Goal: Task Accomplishment & Management: Manage account settings

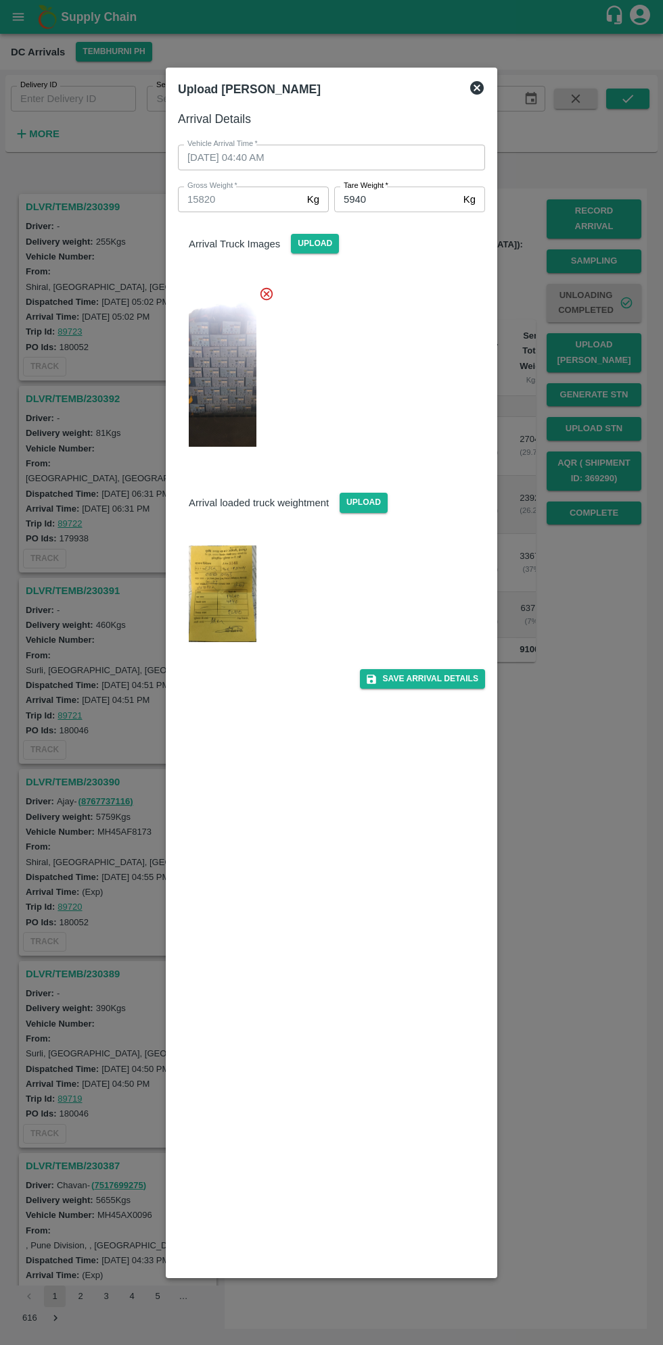
scroll to position [1917, 0]
click at [427, 678] on button "Save Arrival Details" at bounding box center [422, 679] width 125 height 20
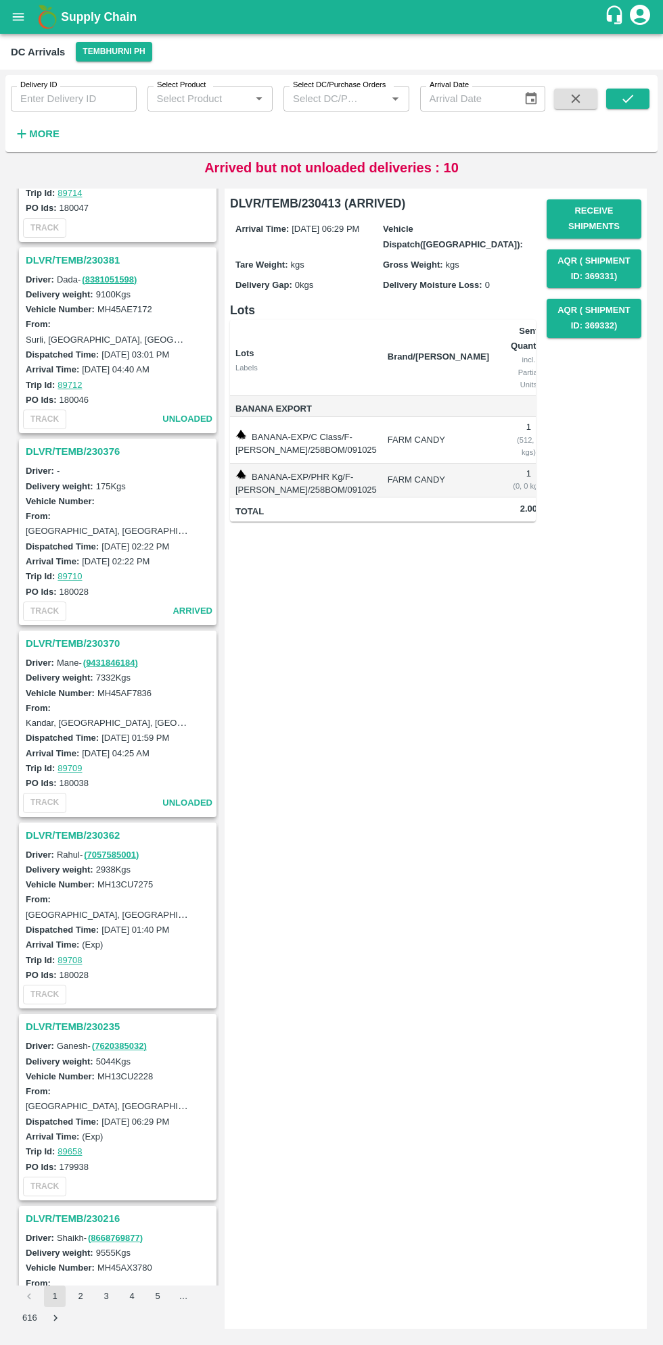
scroll to position [3205, 0]
click at [87, 829] on h3 "DLVR/TEMB/230362" at bounding box center [120, 838] width 188 height 18
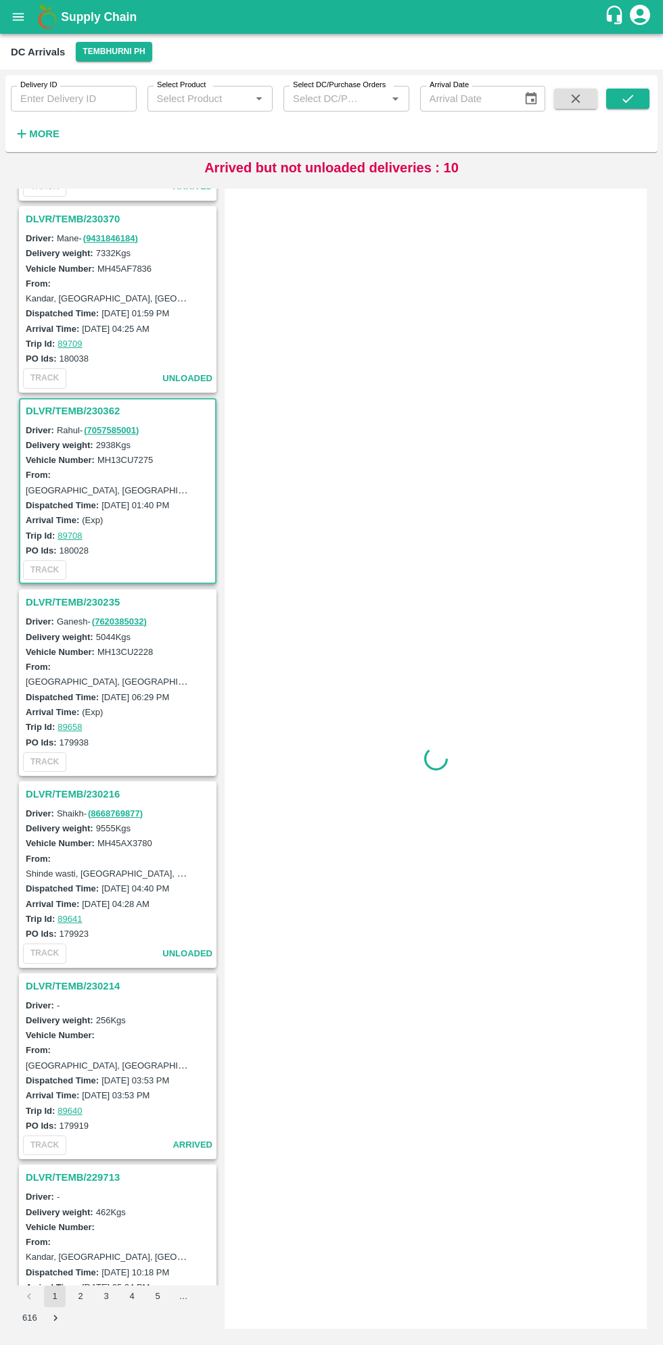
scroll to position [3687, 0]
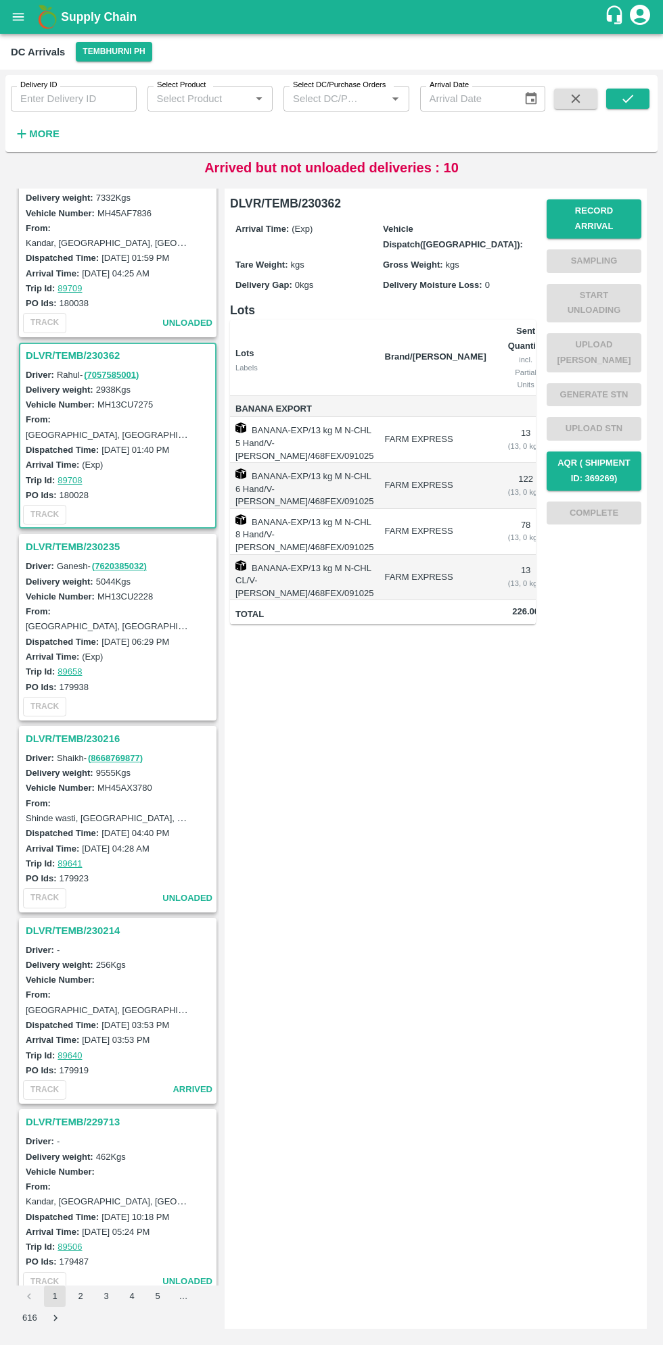
click at [97, 730] on h3 "DLVR/TEMB/230216" at bounding box center [120, 739] width 188 height 18
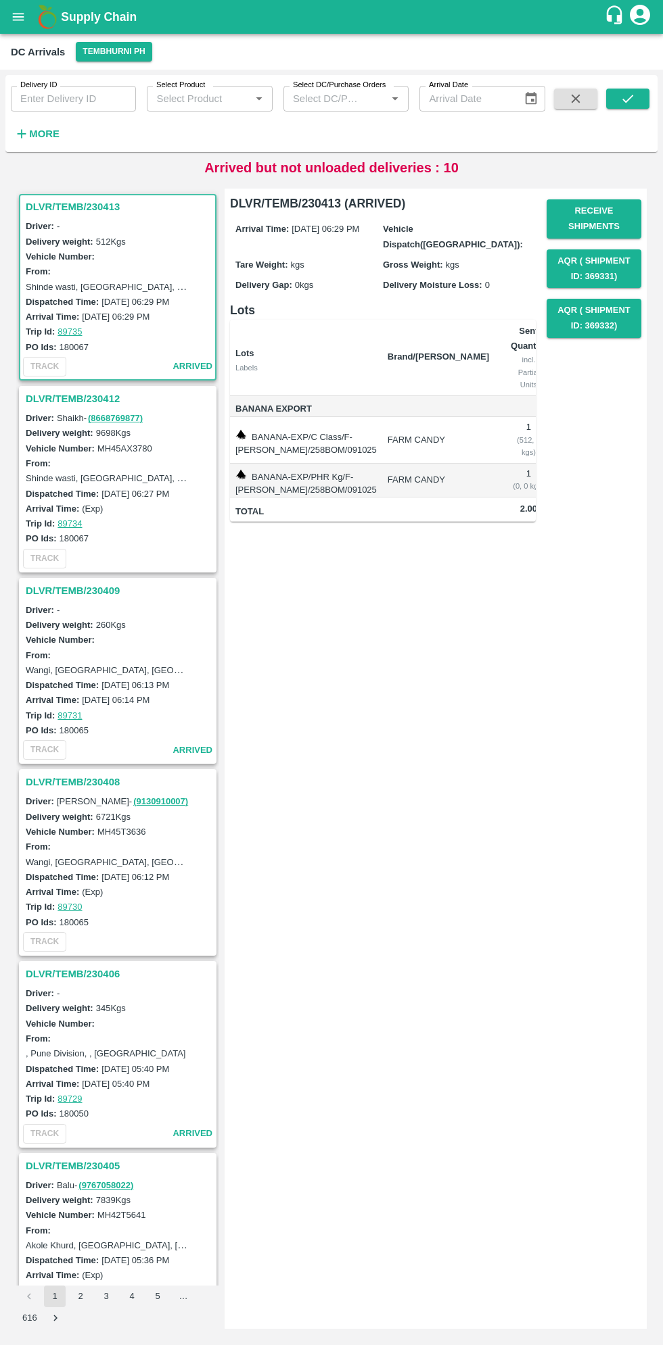
click at [64, 398] on h3 "DLVR/TEMB/230412" at bounding box center [120, 399] width 188 height 18
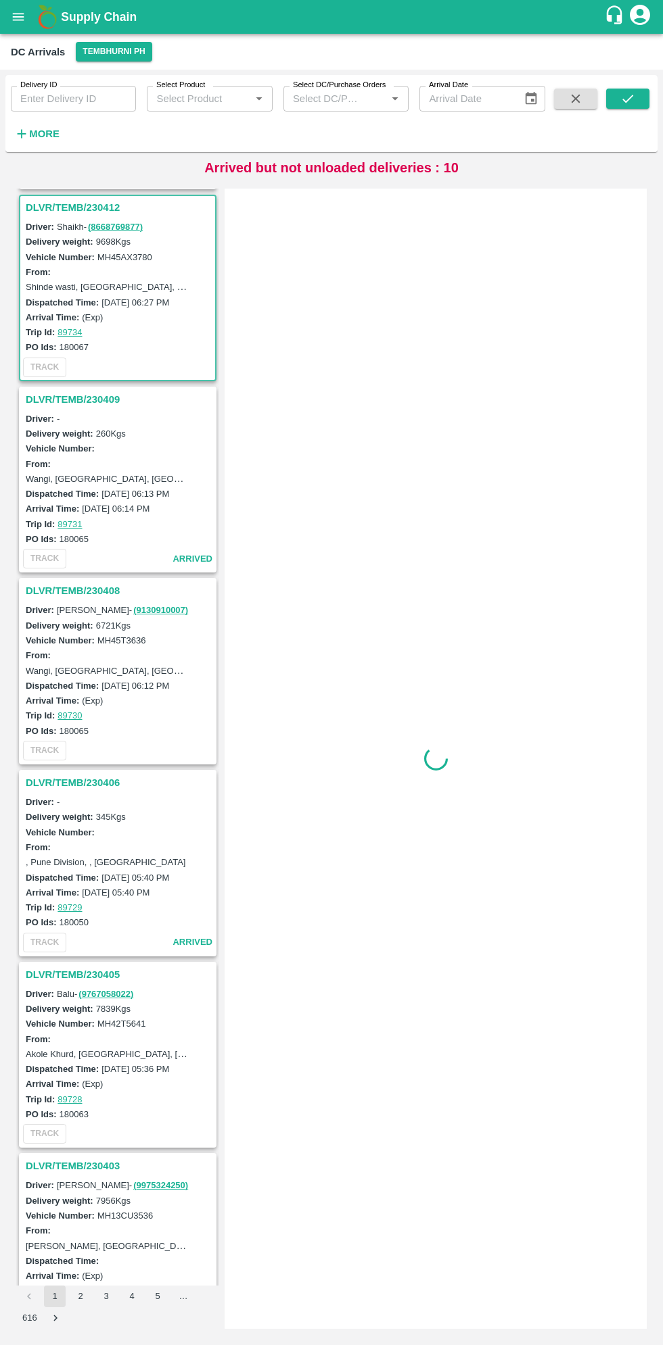
scroll to position [196, 0]
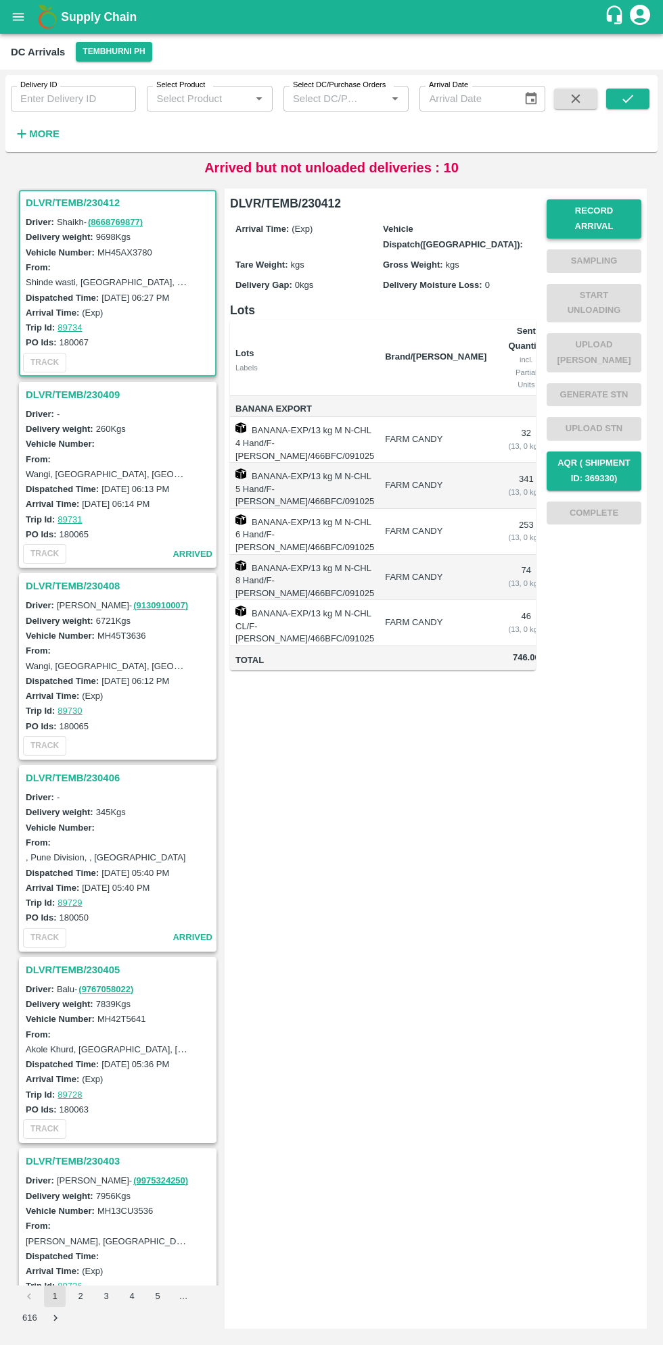
click at [604, 208] on button "Record Arrival" at bounding box center [593, 218] width 95 height 39
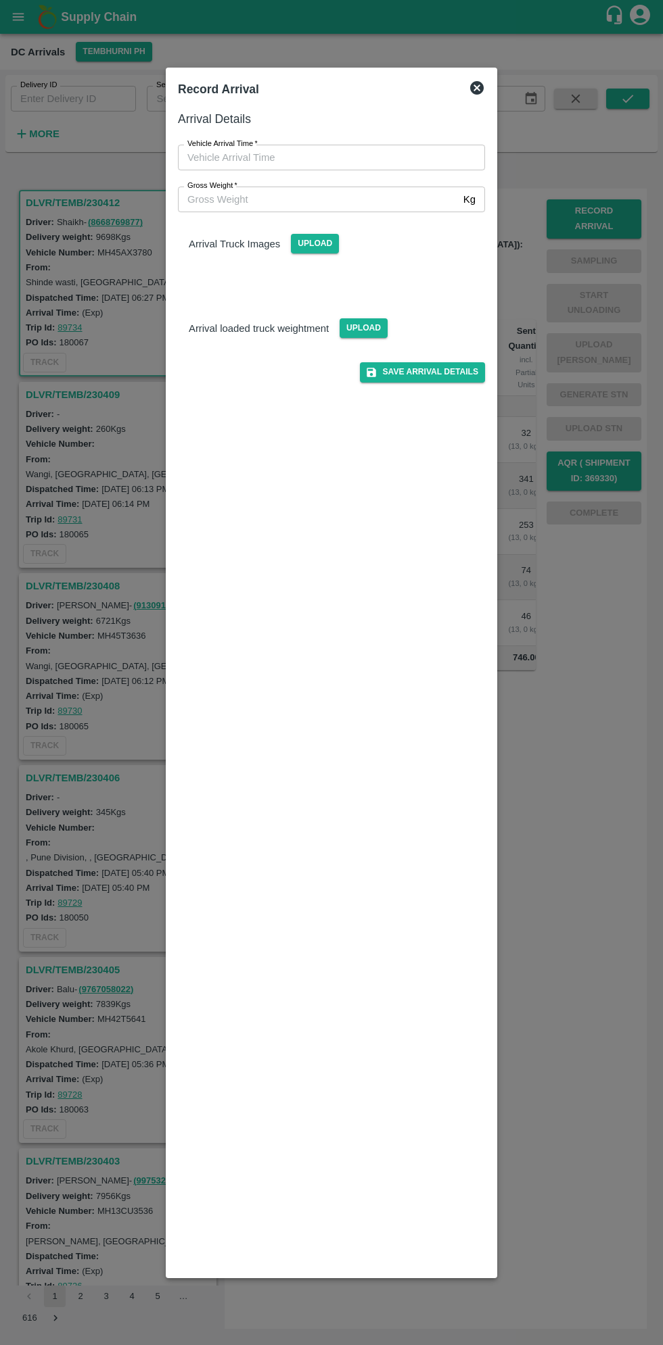
click at [258, 158] on input "Vehicle Arrival Time   *" at bounding box center [326, 158] width 297 height 26
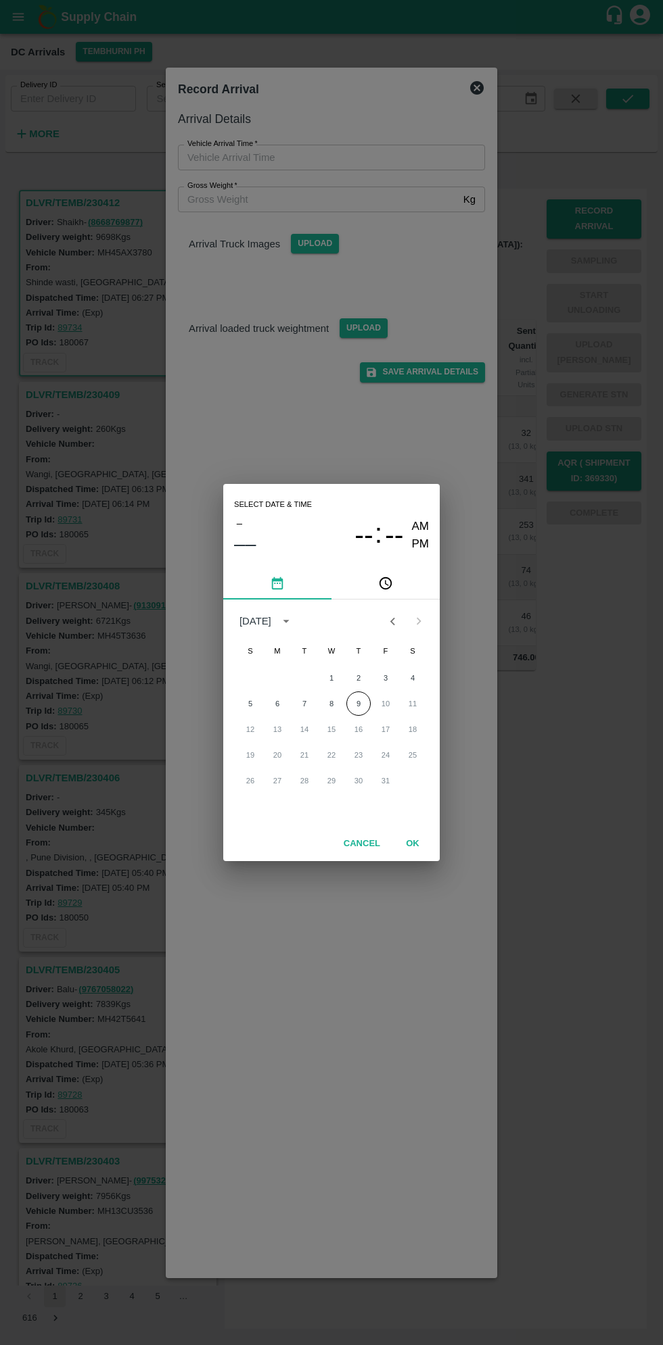
click at [390, 582] on icon "pick time" at bounding box center [385, 583] width 13 height 13
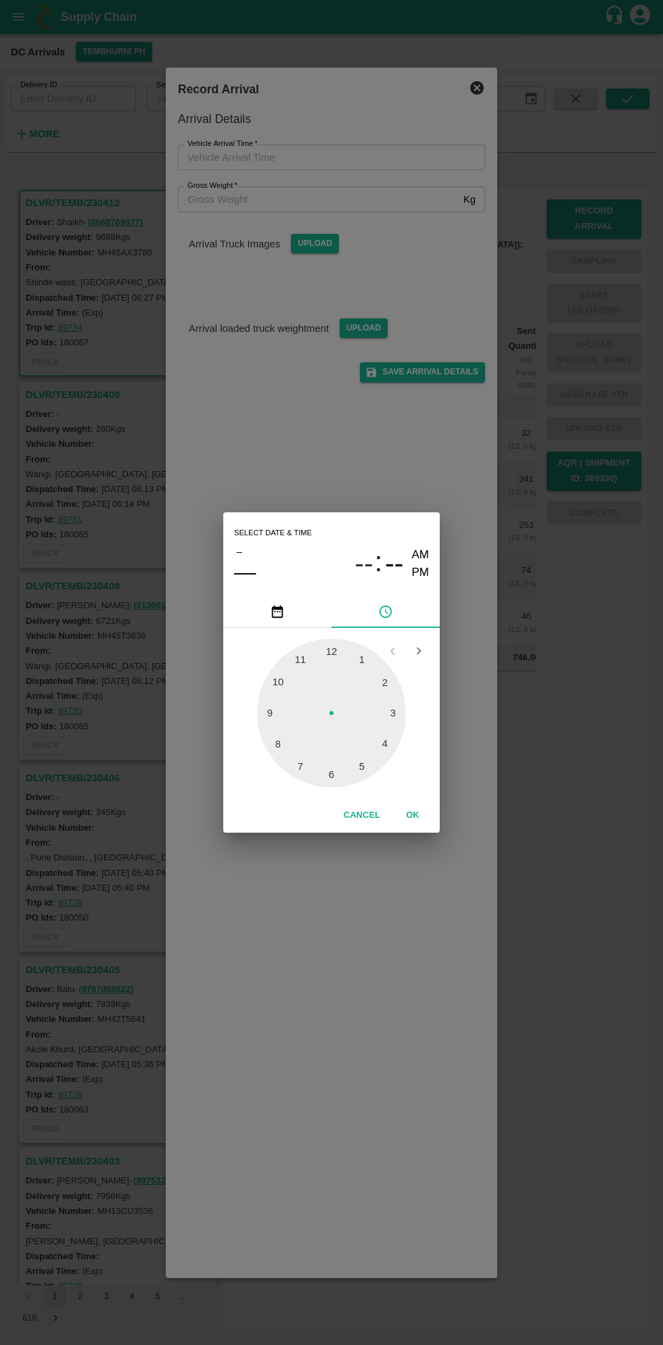
click at [369, 758] on div at bounding box center [331, 713] width 149 height 149
click at [366, 764] on div at bounding box center [331, 713] width 149 height 149
click at [358, 773] on div at bounding box center [331, 713] width 149 height 149
click at [372, 769] on div at bounding box center [331, 713] width 149 height 149
click at [366, 765] on div at bounding box center [331, 713] width 149 height 149
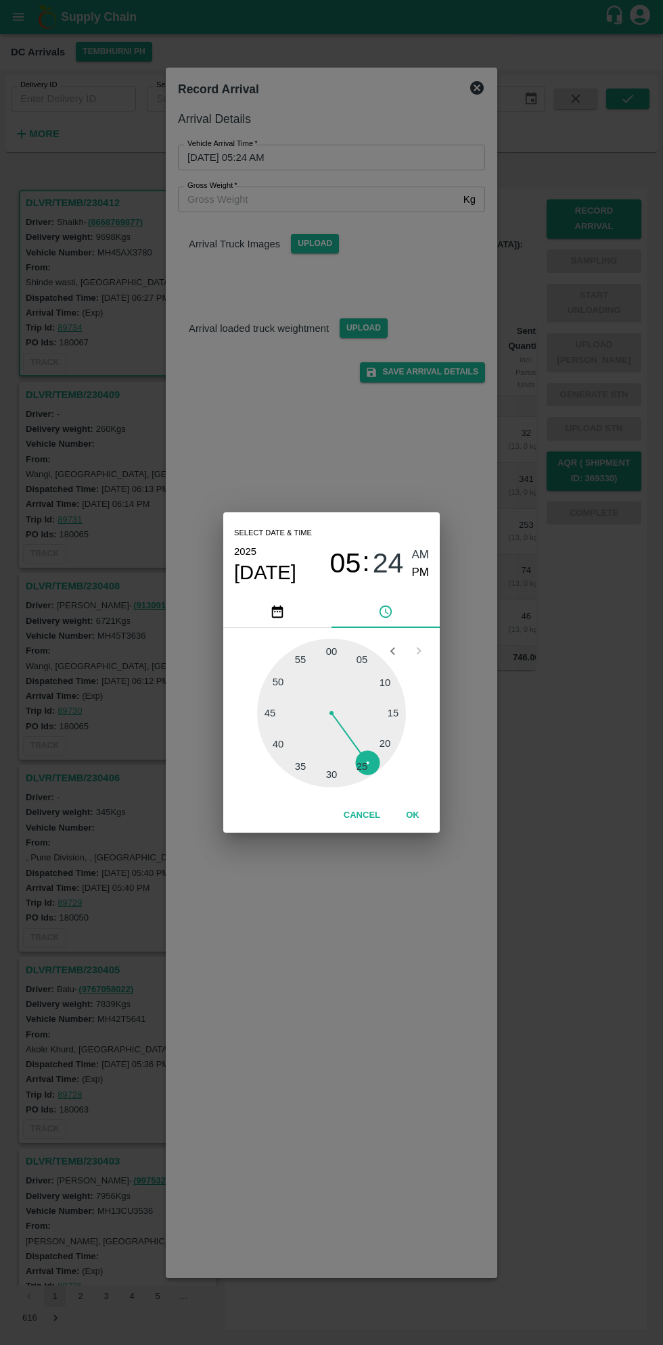
click at [381, 767] on div at bounding box center [331, 713] width 149 height 149
click at [350, 774] on div at bounding box center [331, 713] width 149 height 149
click at [366, 767] on div at bounding box center [331, 713] width 149 height 149
click at [363, 774] on div at bounding box center [331, 713] width 149 height 149
type input "[DATE] 05:25 AM"
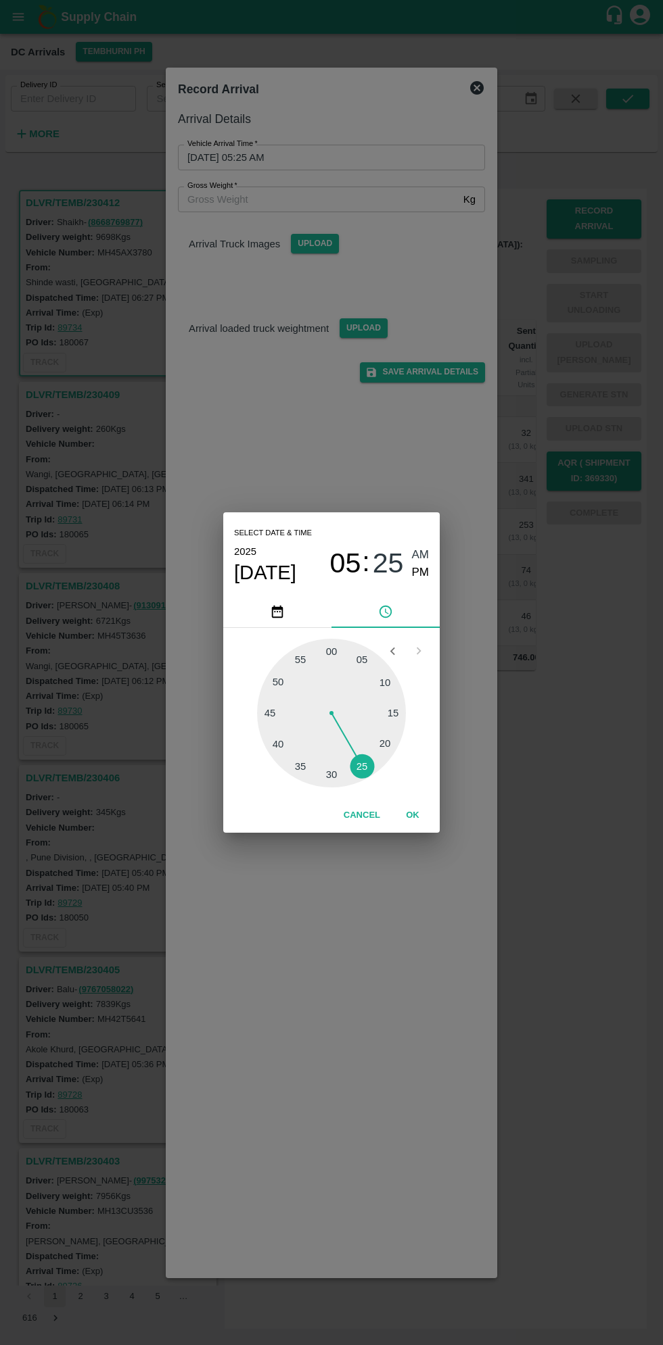
click at [412, 815] on button "OK" at bounding box center [412, 816] width 43 height 24
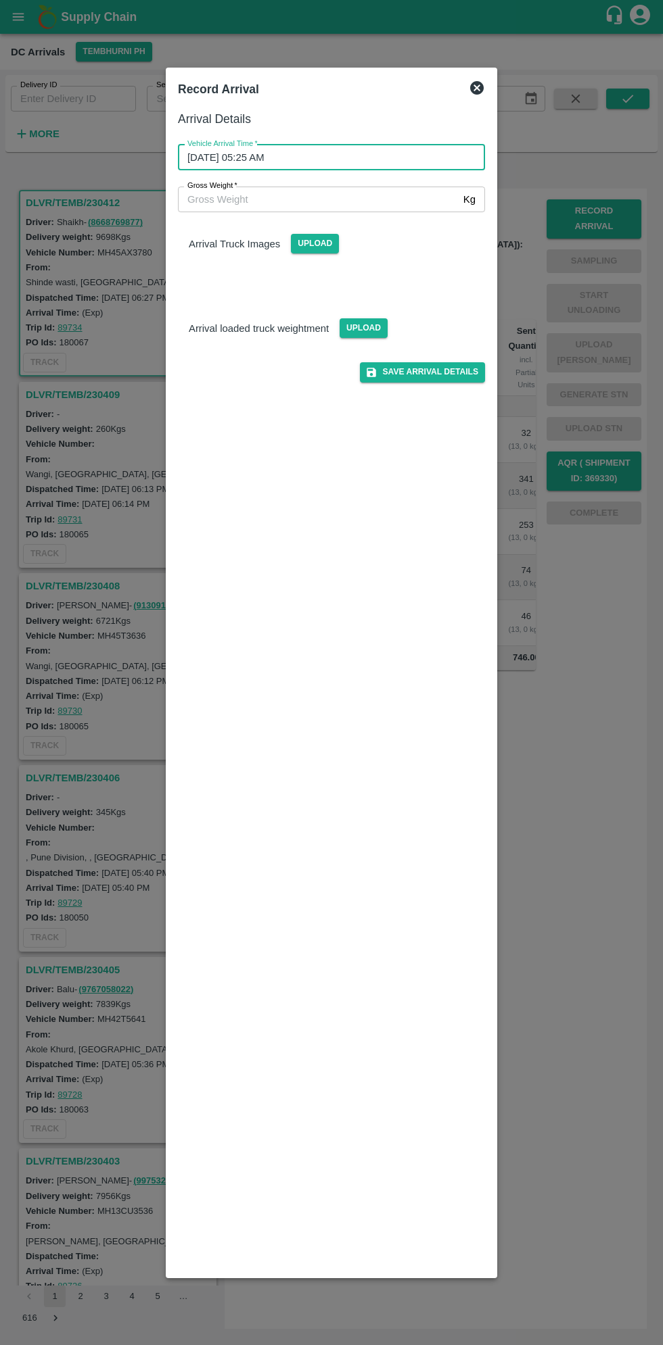
click at [281, 199] on input "Gross Weight   *" at bounding box center [318, 200] width 280 height 26
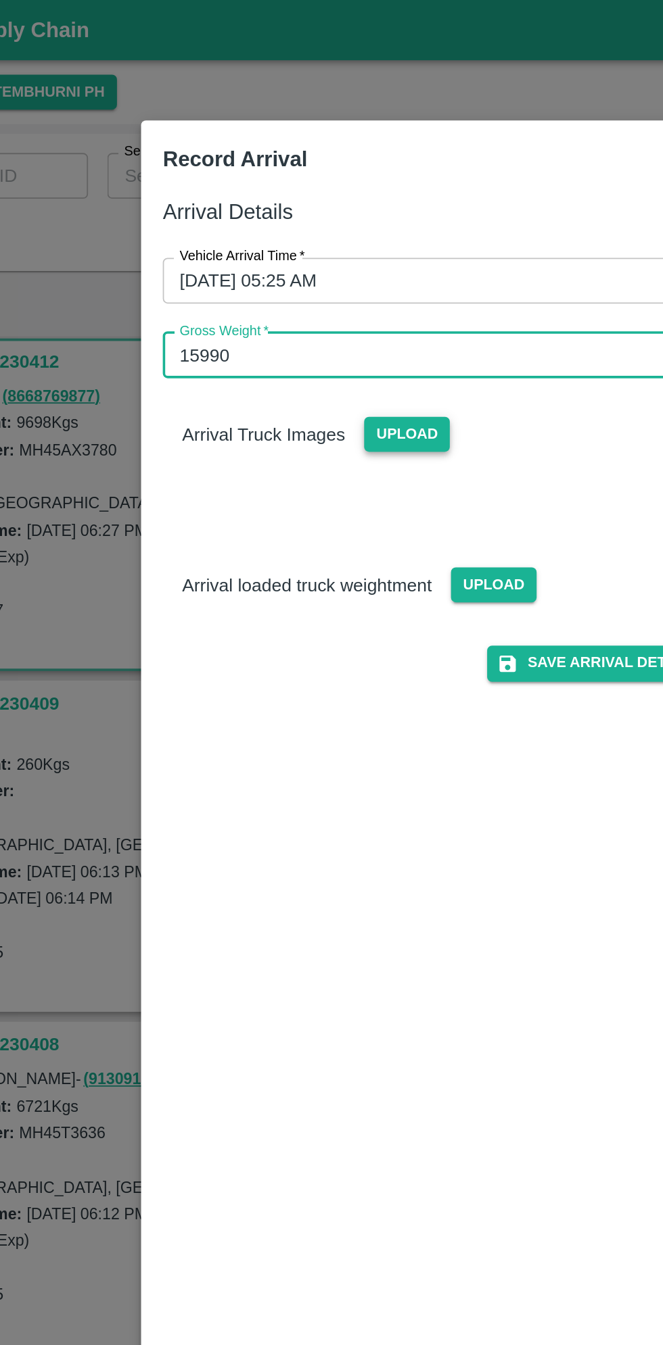
type input "15990"
click at [320, 250] on span "Upload" at bounding box center [315, 244] width 48 height 20
click at [0, 0] on input "Upload" at bounding box center [0, 0] width 0 height 0
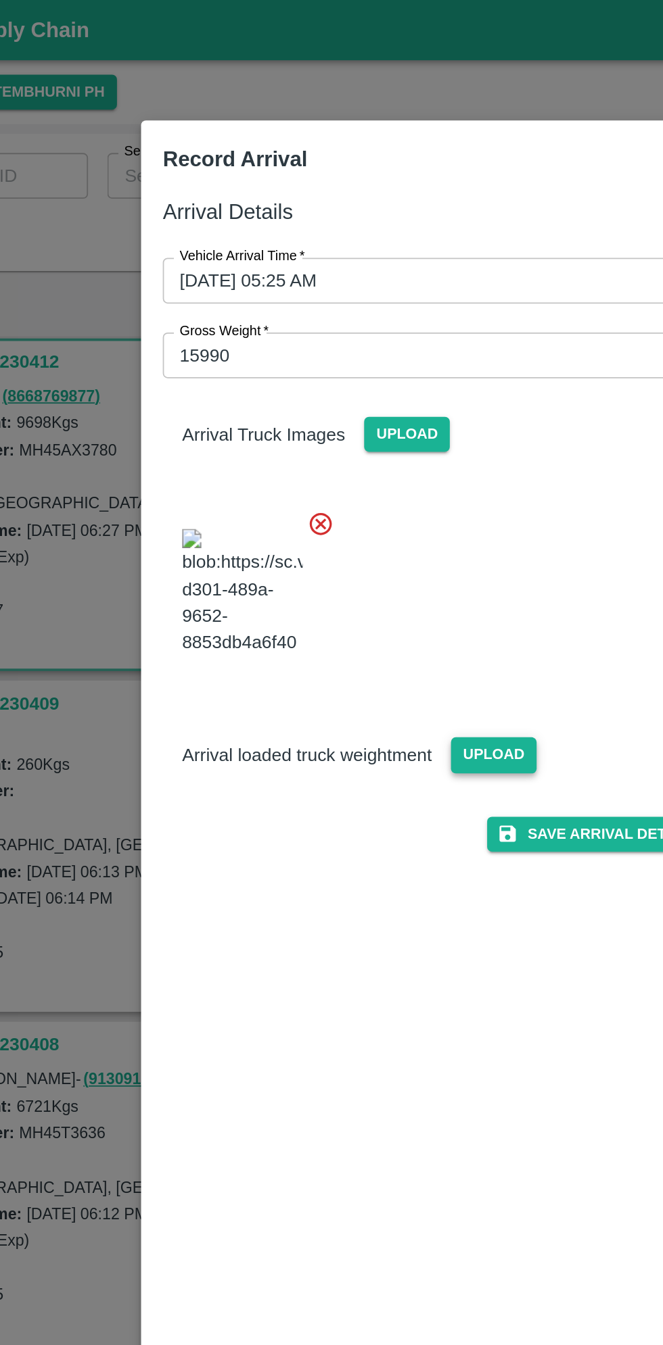
click at [354, 433] on span "Upload" at bounding box center [363, 424] width 48 height 20
click at [0, 0] on input "Upload" at bounding box center [0, 0] width 0 height 0
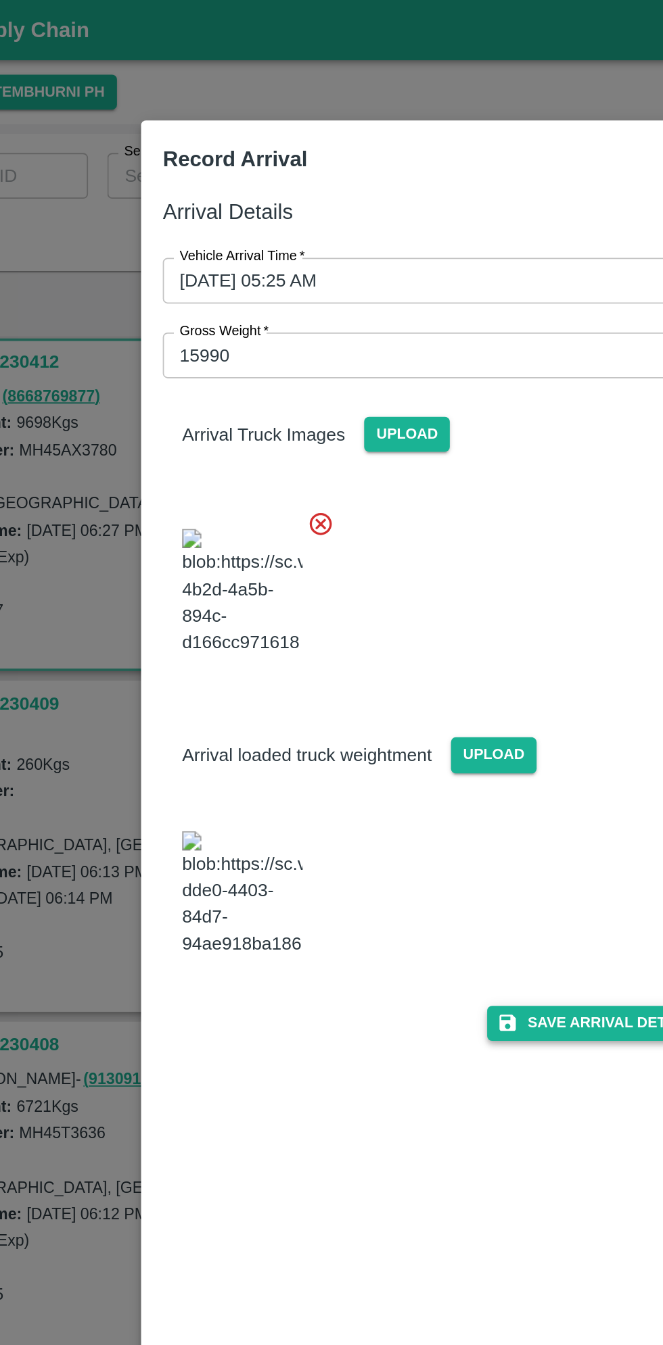
click at [425, 584] on button "Save Arrival Details" at bounding box center [422, 575] width 125 height 20
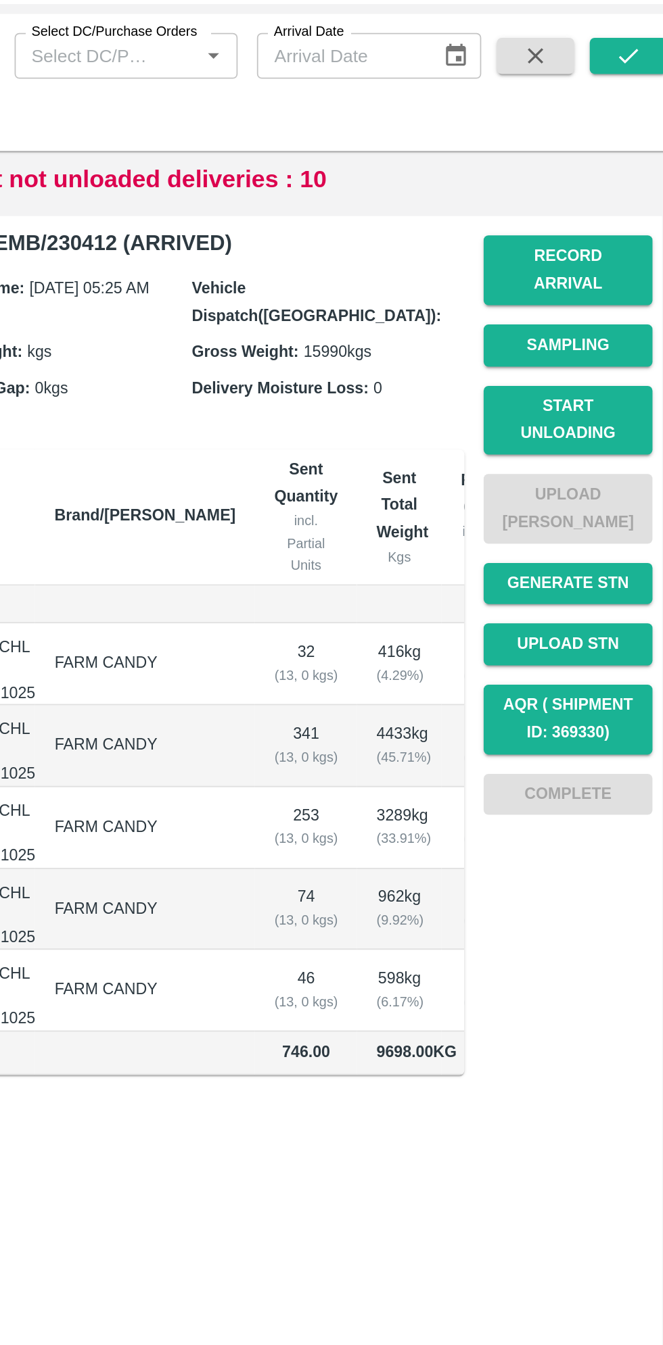
scroll to position [0, 0]
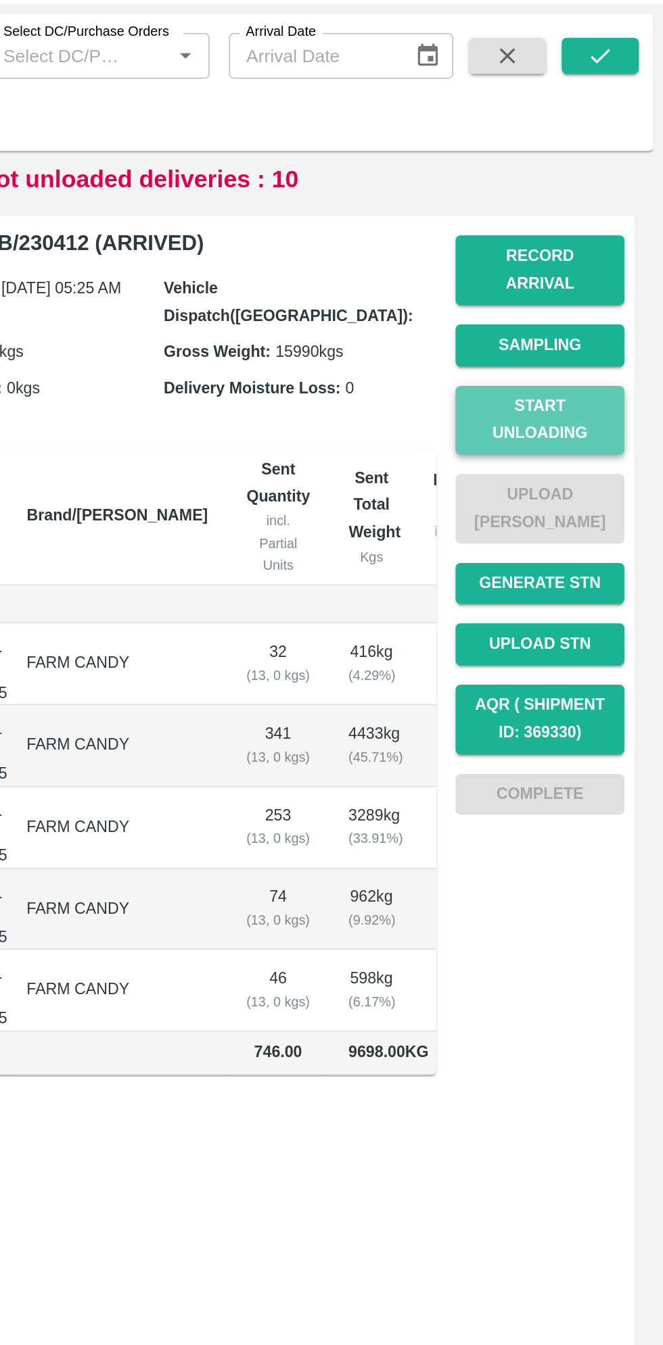
click at [596, 296] on button "Start Unloading" at bounding box center [593, 303] width 95 height 39
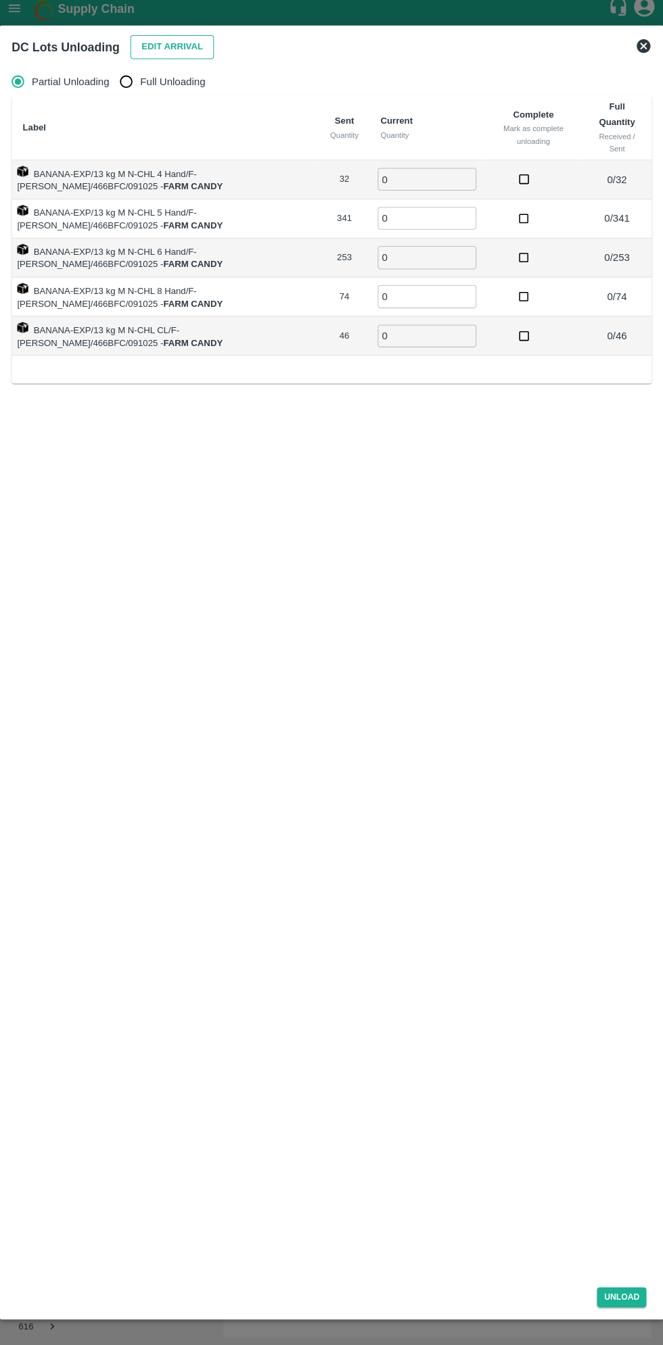
click at [189, 49] on button "Edit Arrival" at bounding box center [174, 55] width 82 height 24
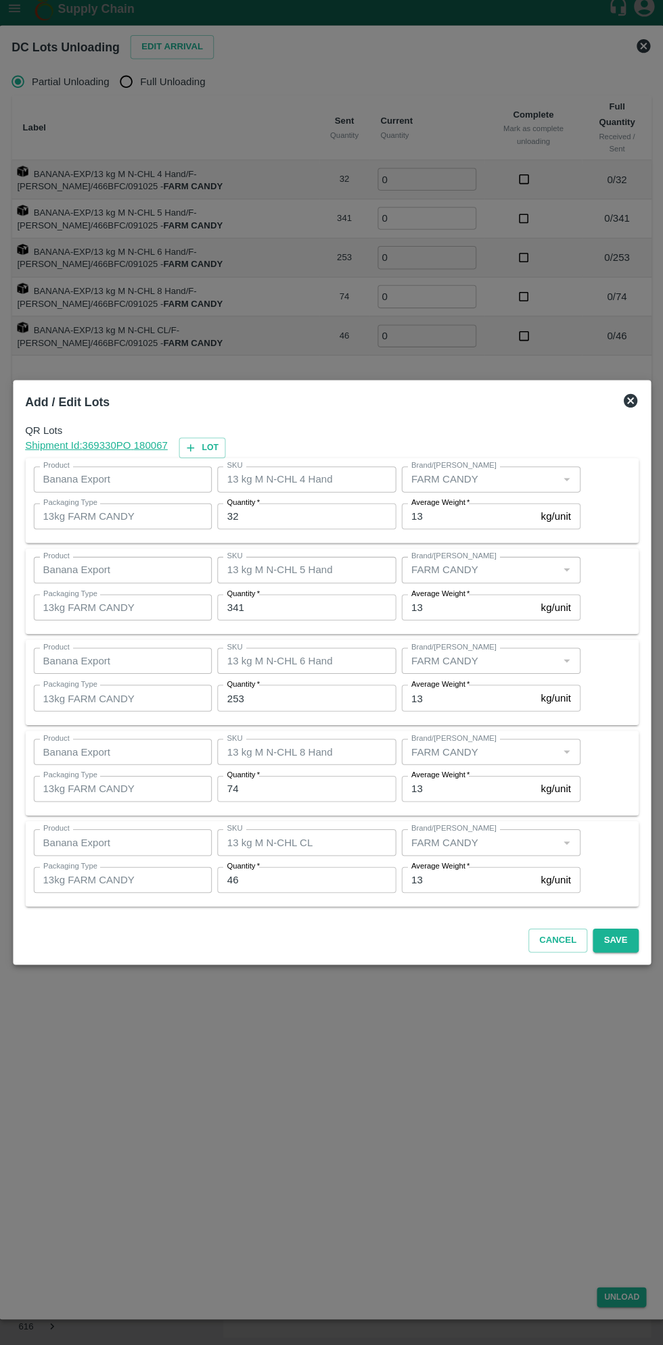
click at [318, 519] on input "32" at bounding box center [306, 519] width 176 height 26
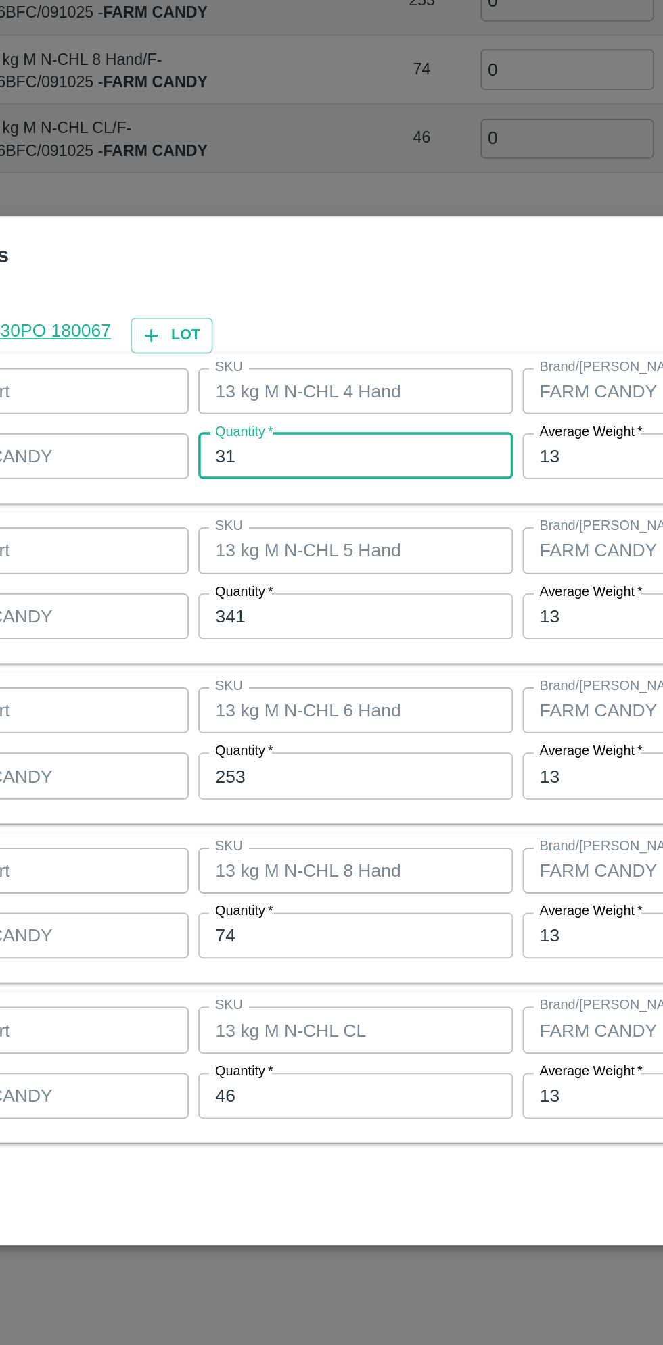
type input "31"
click at [321, 609] on input "341" at bounding box center [306, 609] width 176 height 26
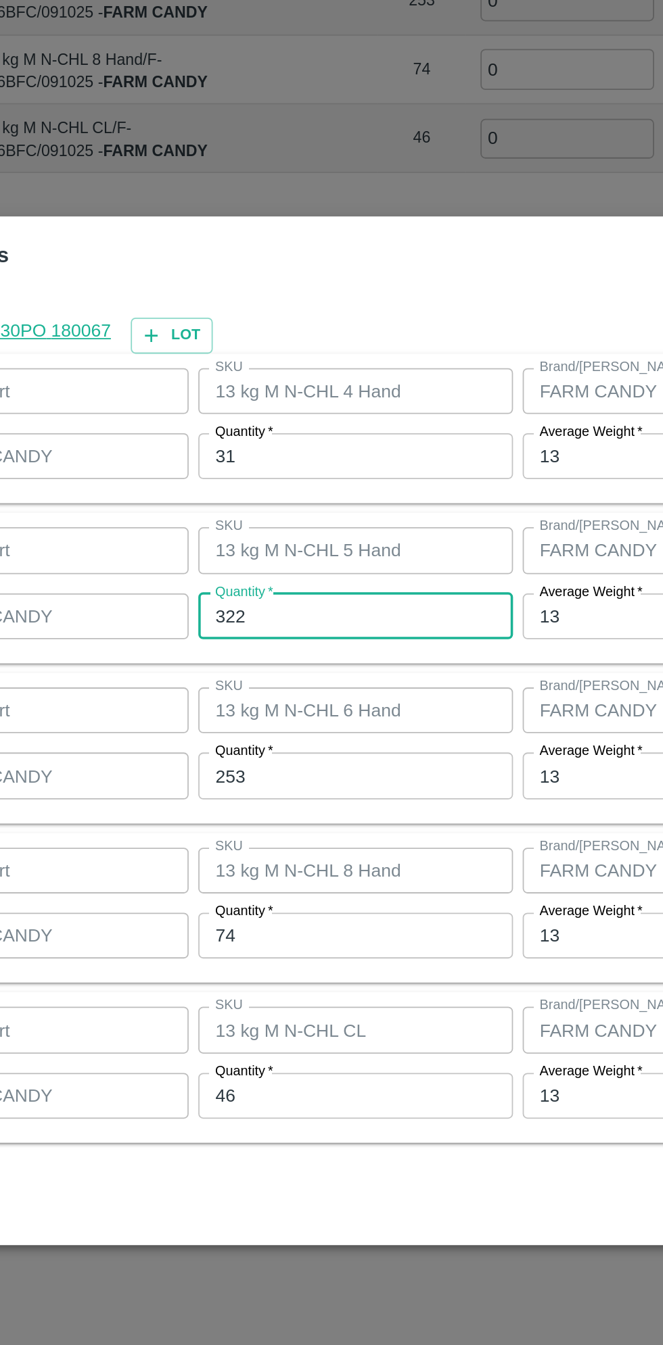
type input "322"
click at [312, 700] on input "253" at bounding box center [306, 698] width 176 height 26
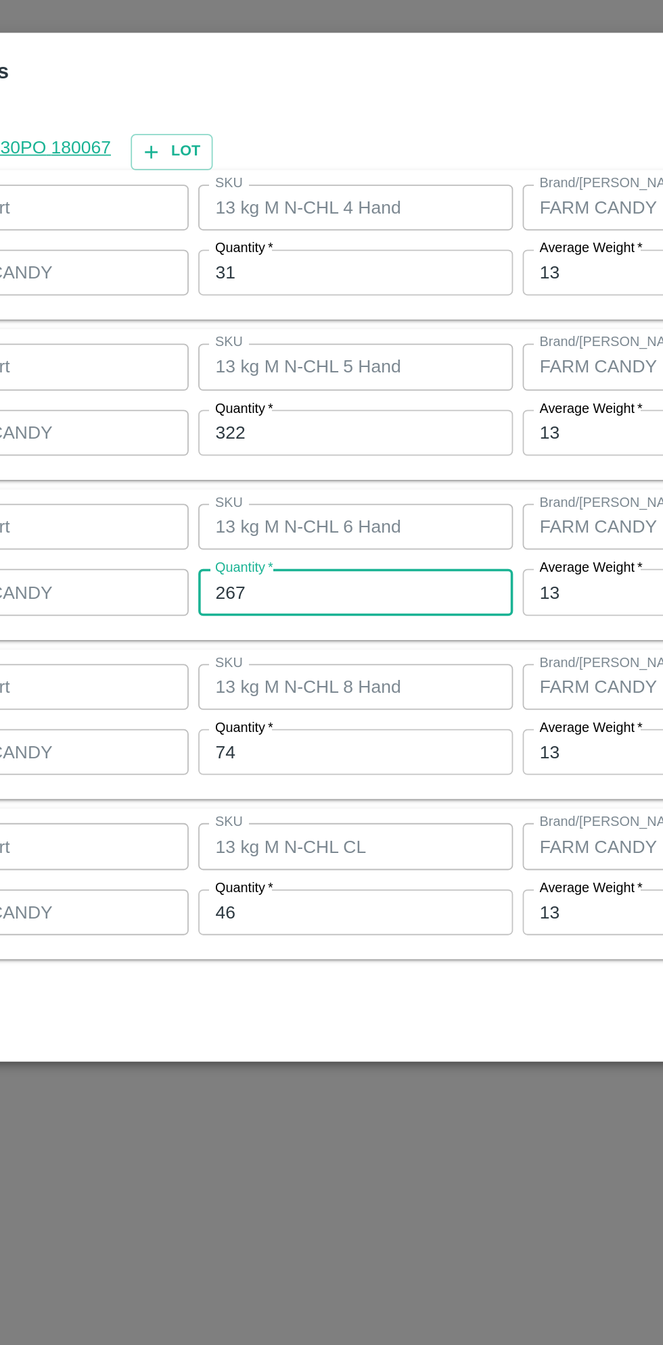
type input "267"
click at [317, 788] on input "74" at bounding box center [306, 788] width 176 height 26
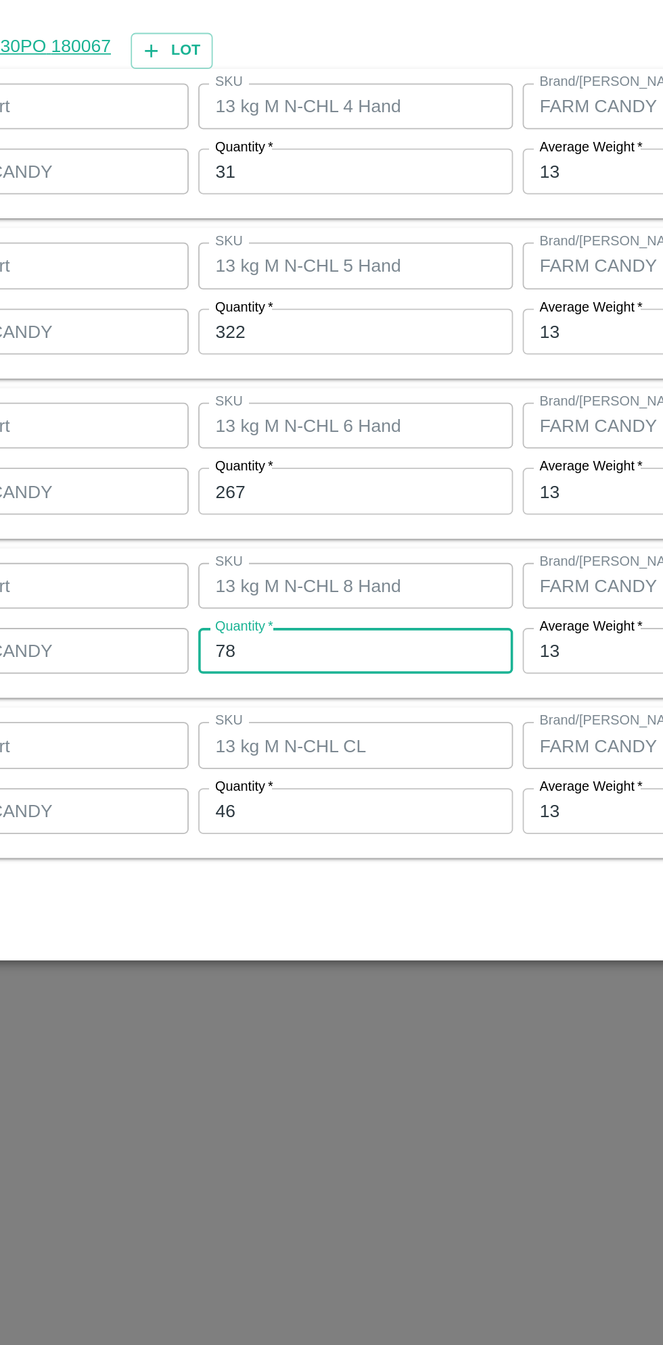
type input "78"
click at [307, 878] on input "46" at bounding box center [306, 878] width 176 height 26
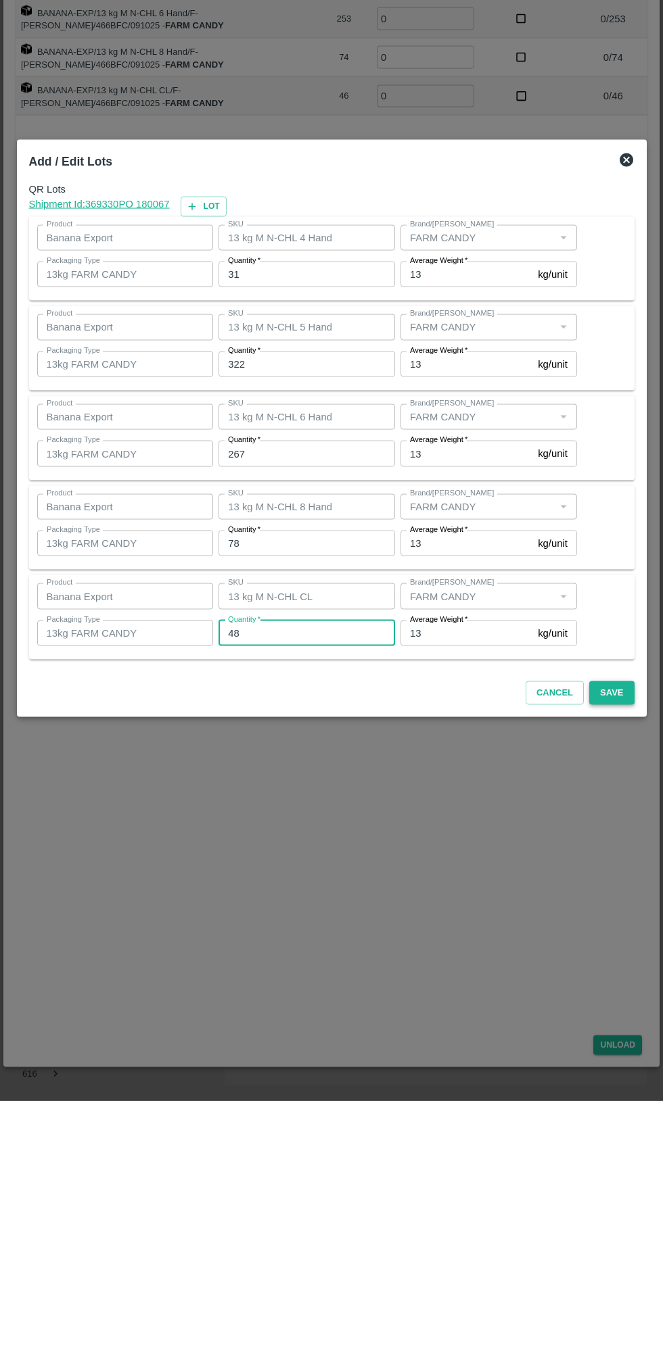
type input "48"
click at [608, 939] on button "Save" at bounding box center [611, 938] width 45 height 24
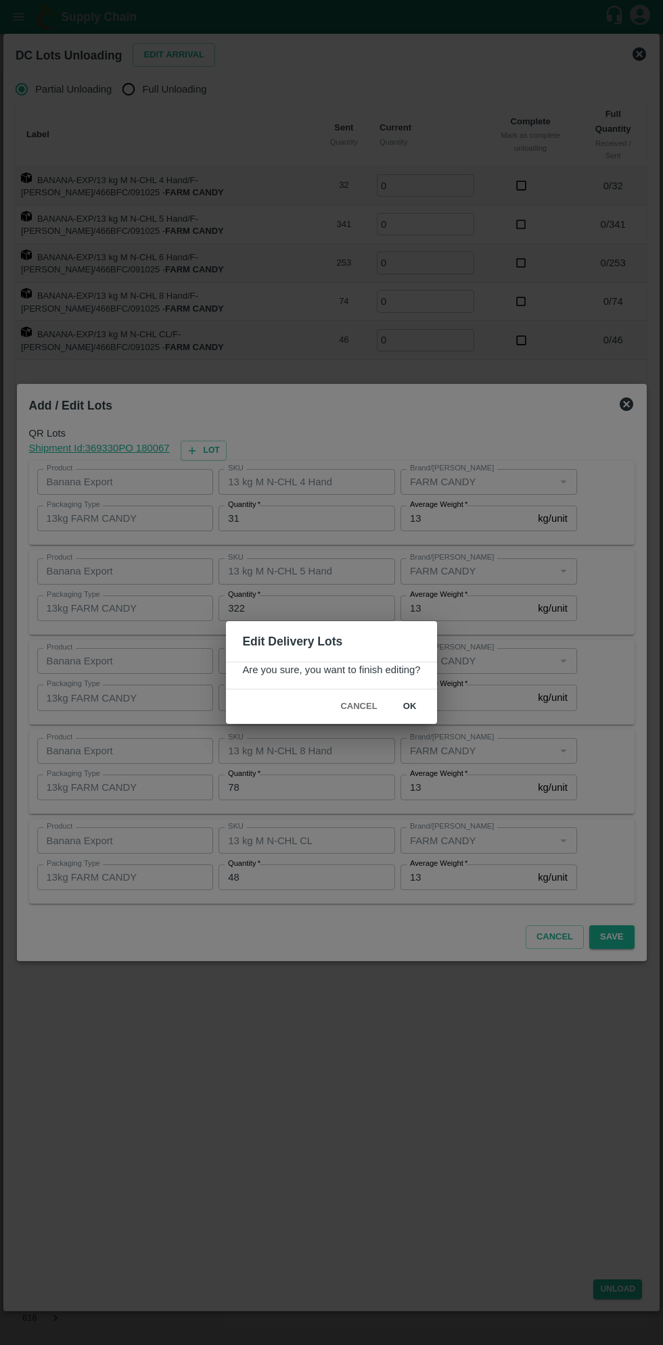
click at [414, 711] on button "ok" at bounding box center [409, 707] width 43 height 24
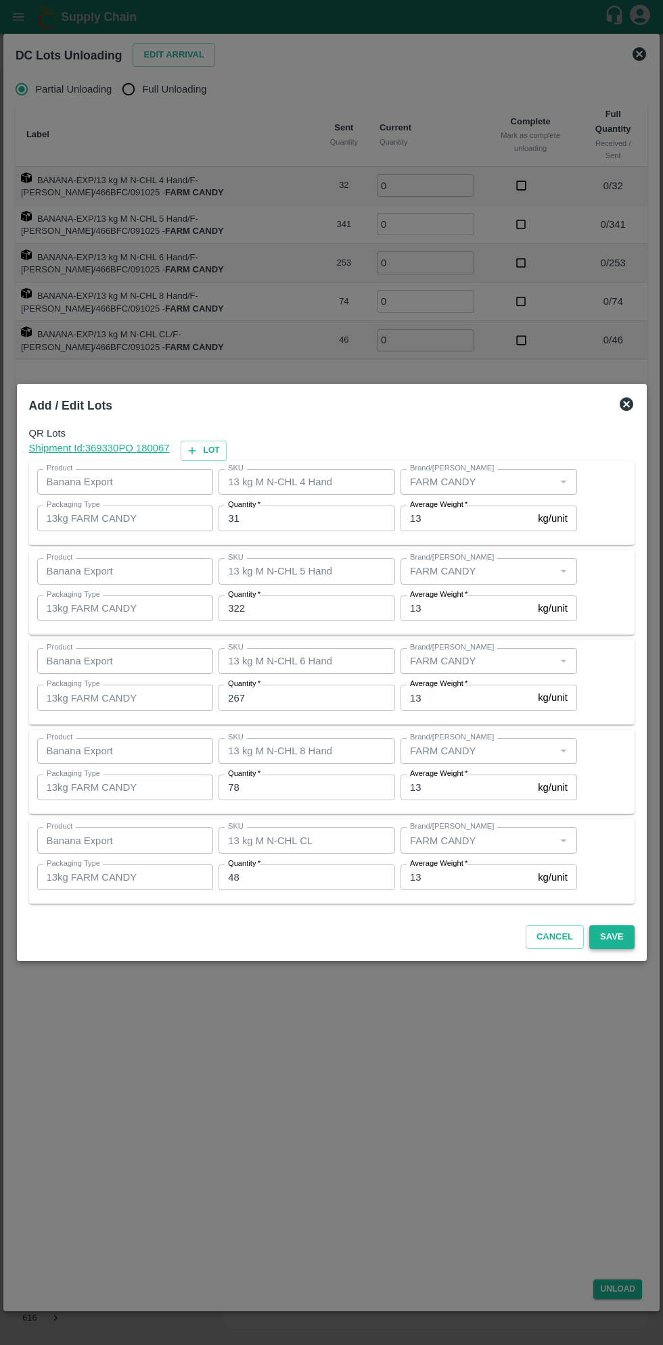
click at [632, 935] on button "Save" at bounding box center [611, 938] width 45 height 24
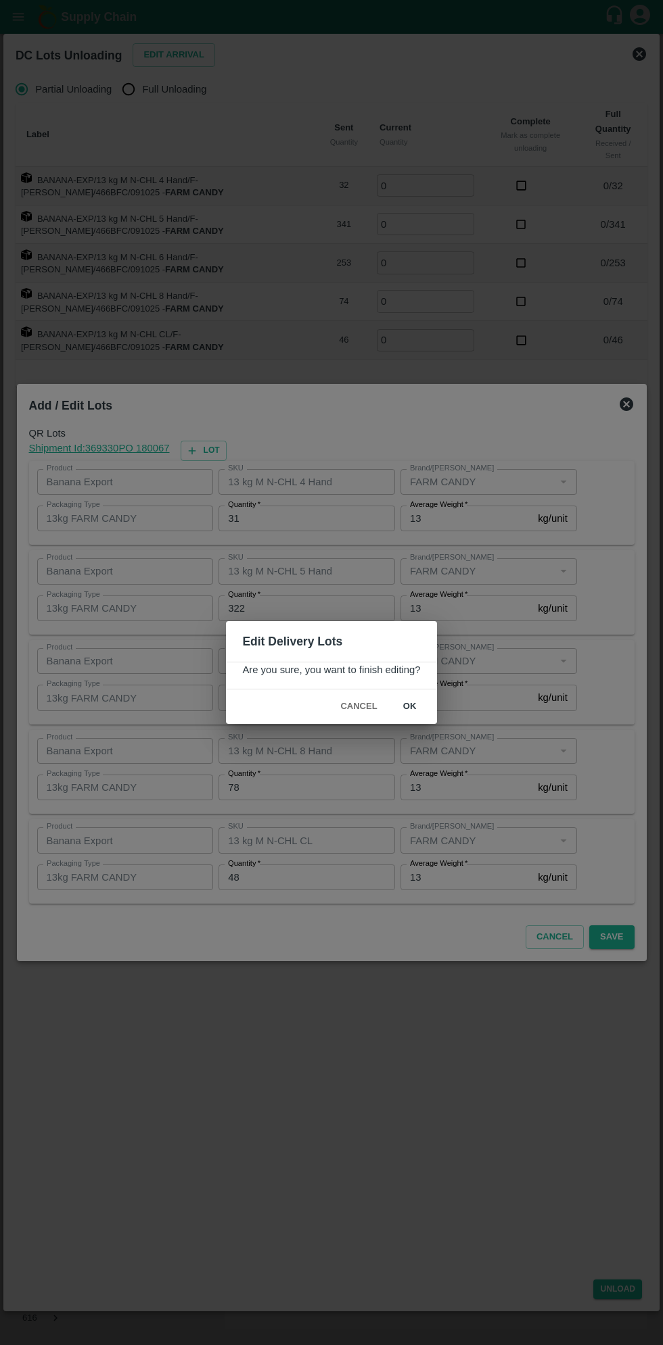
click at [408, 706] on button "ok" at bounding box center [409, 707] width 43 height 24
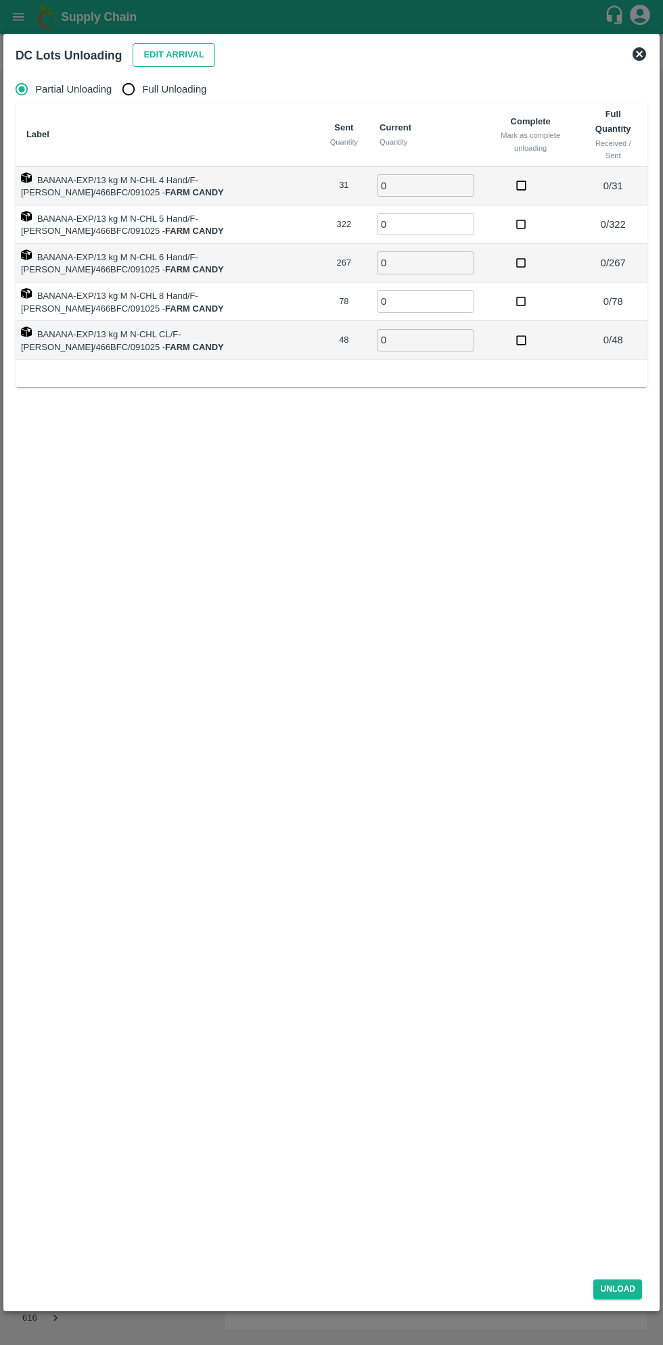
click at [155, 63] on button "Edit Arrival" at bounding box center [174, 55] width 82 height 24
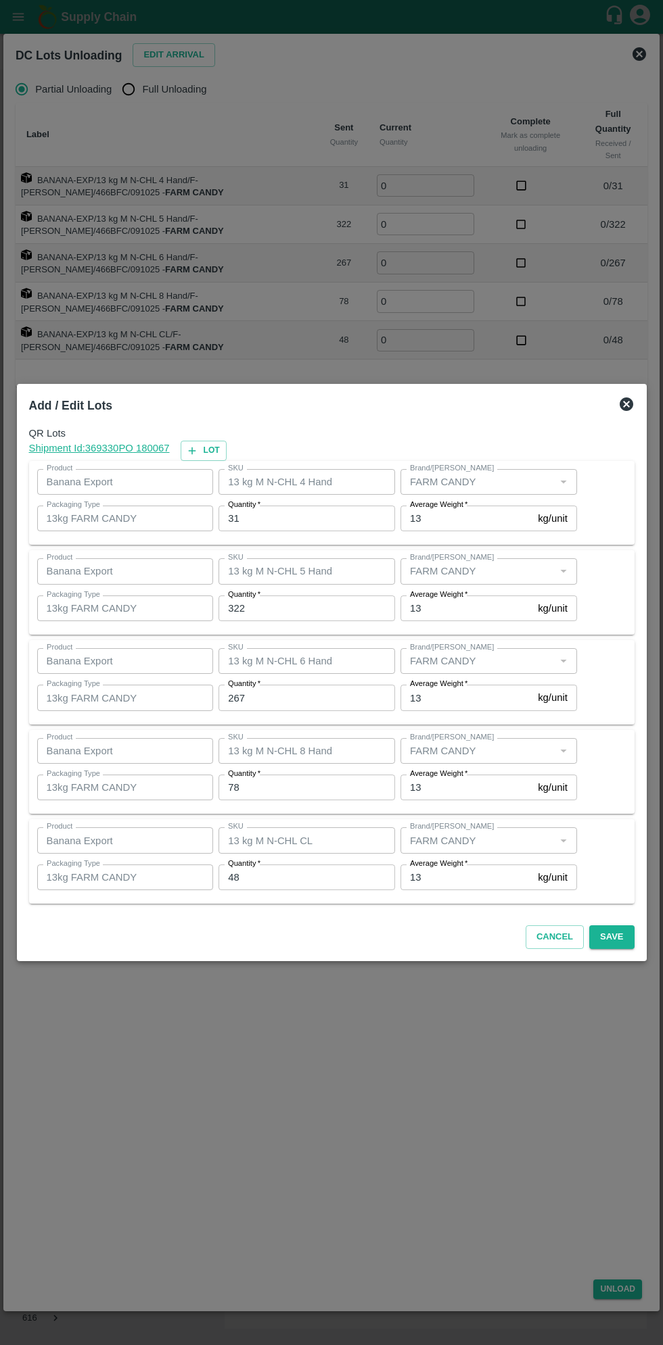
click at [140, 88] on div at bounding box center [331, 672] width 663 height 1345
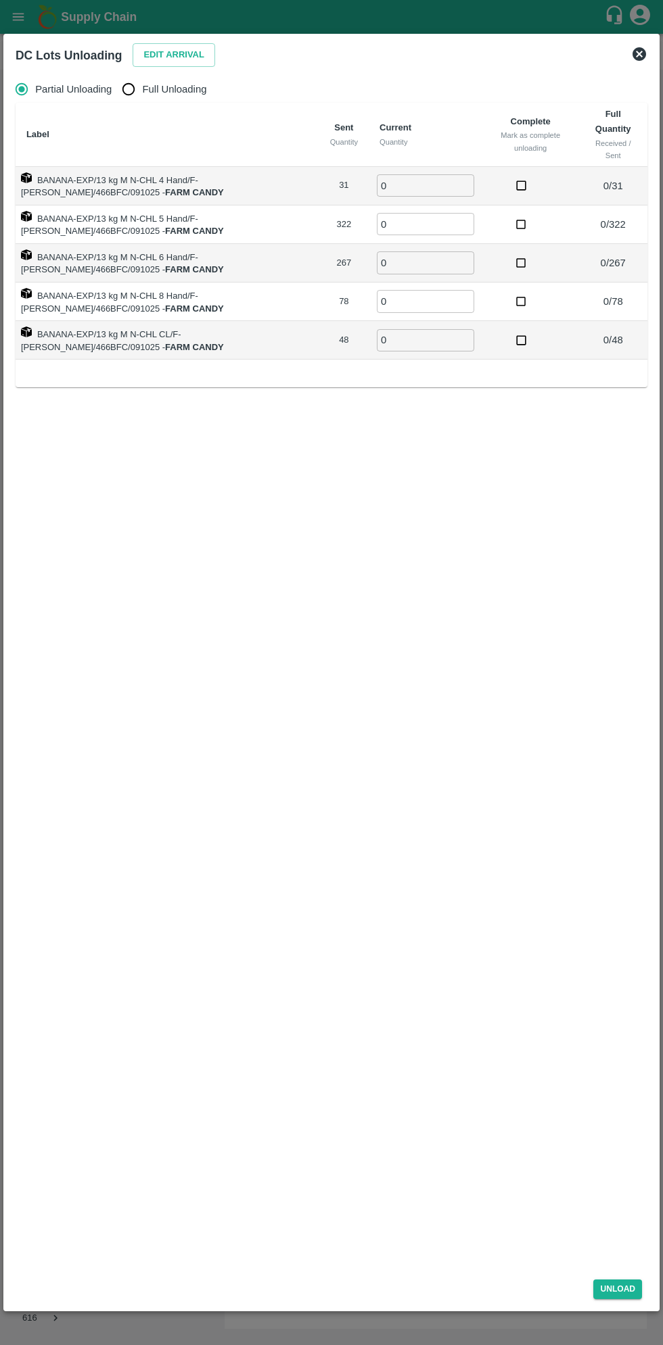
click at [139, 88] on input "Full Unloading" at bounding box center [128, 89] width 27 height 27
radio input "true"
click at [369, 189] on input "0" at bounding box center [377, 185] width 97 height 22
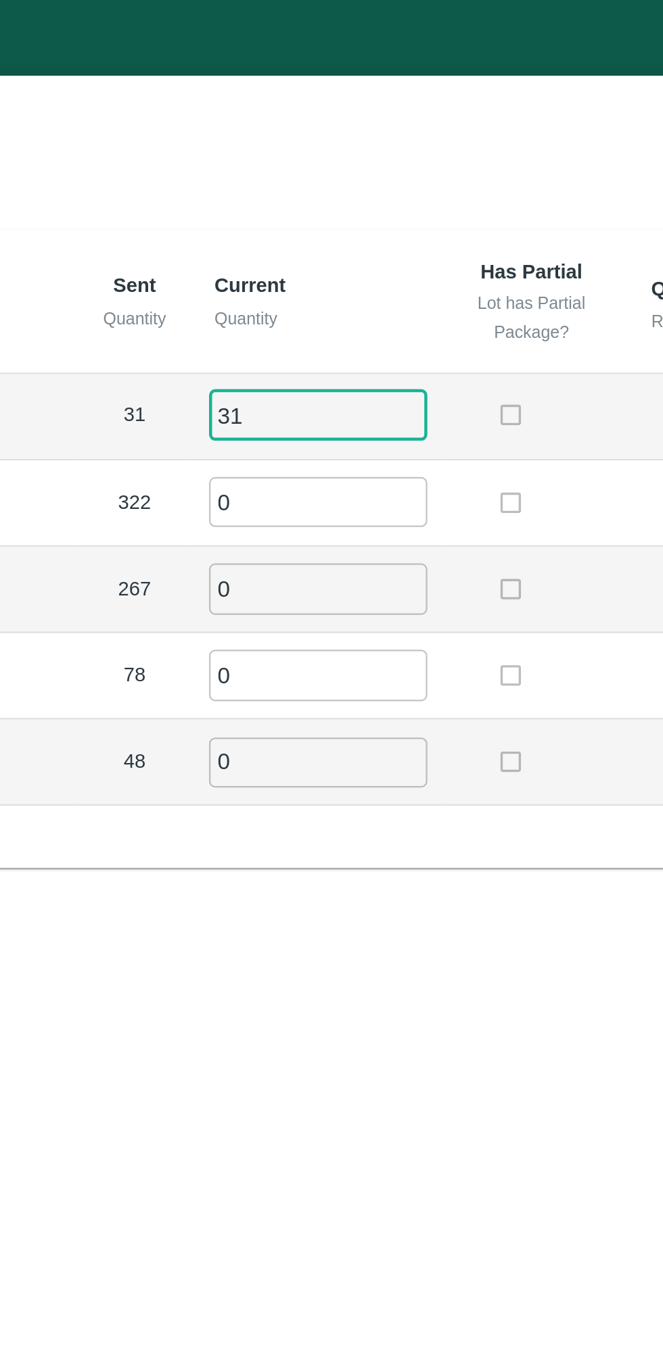
type input "31"
click at [391, 226] on input "0" at bounding box center [377, 224] width 97 height 22
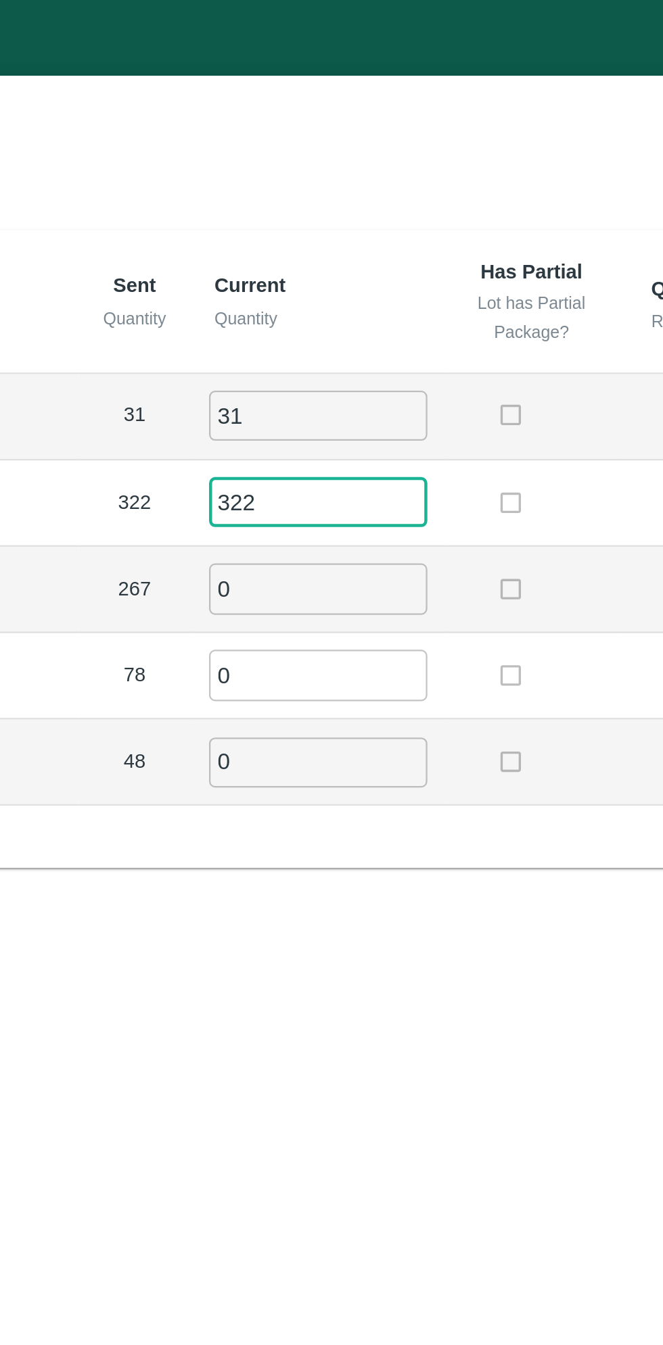
type input "322"
click at [382, 262] on input "0" at bounding box center [377, 262] width 97 height 22
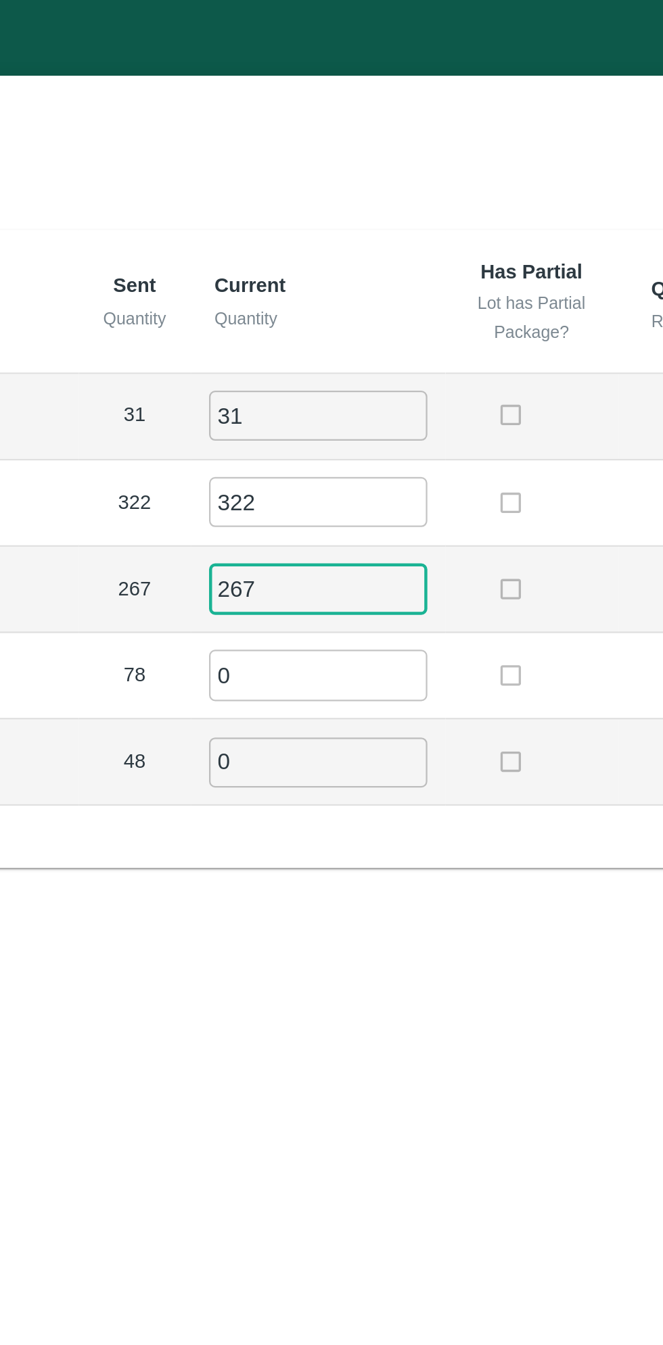
type input "267"
click at [380, 296] on input "0" at bounding box center [377, 301] width 97 height 22
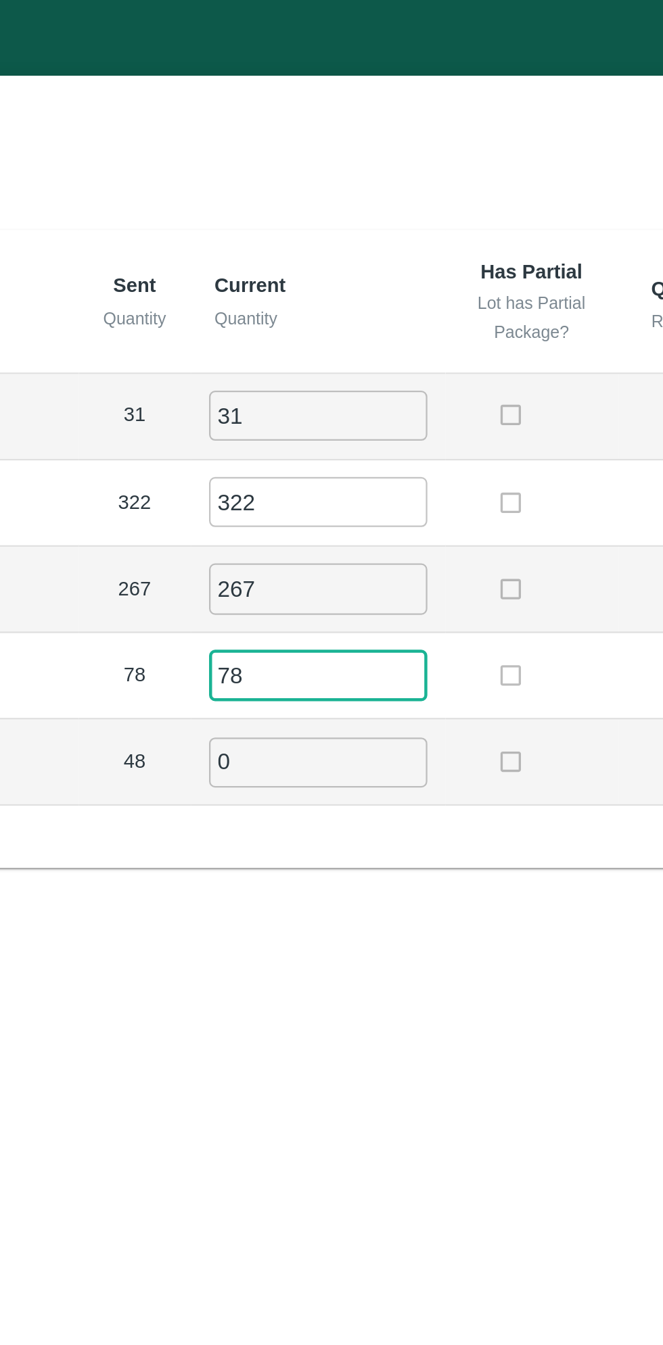
type input "78"
click at [382, 337] on input "0" at bounding box center [377, 340] width 97 height 22
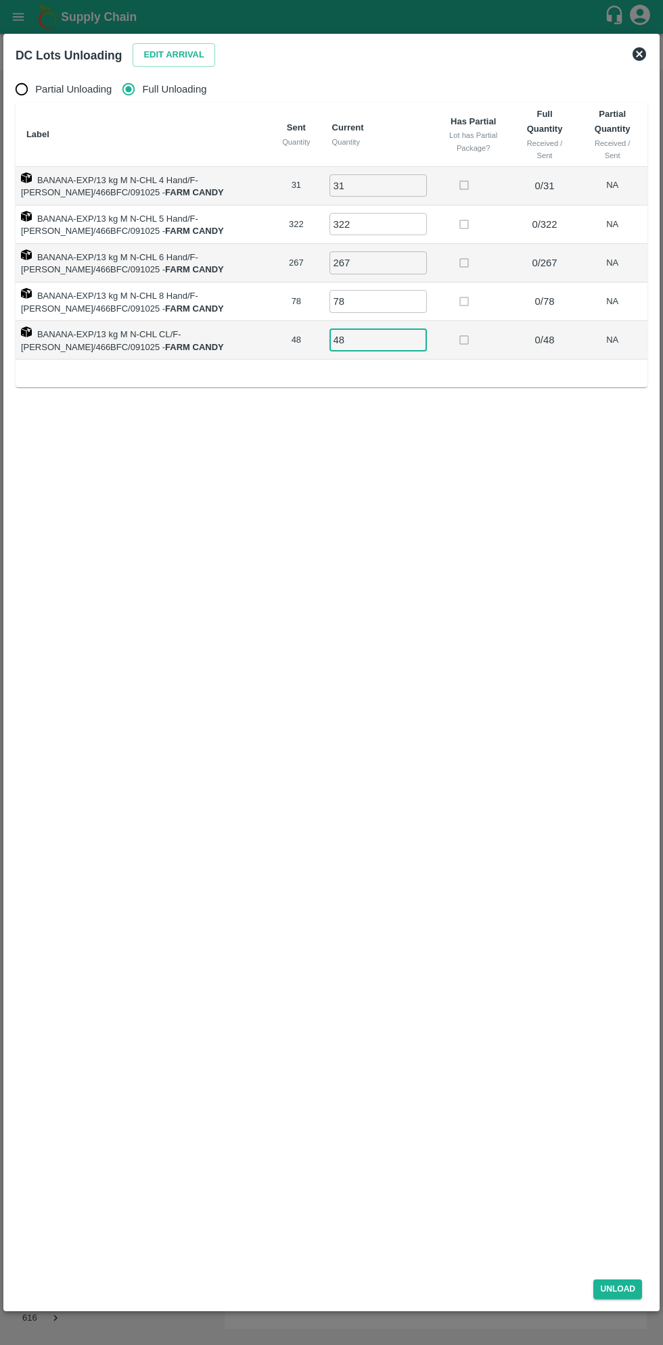
type input "48"
click at [629, 1304] on div "Unload" at bounding box center [331, 1287] width 642 height 36
click at [637, 1298] on button "Unload" at bounding box center [617, 1290] width 49 height 20
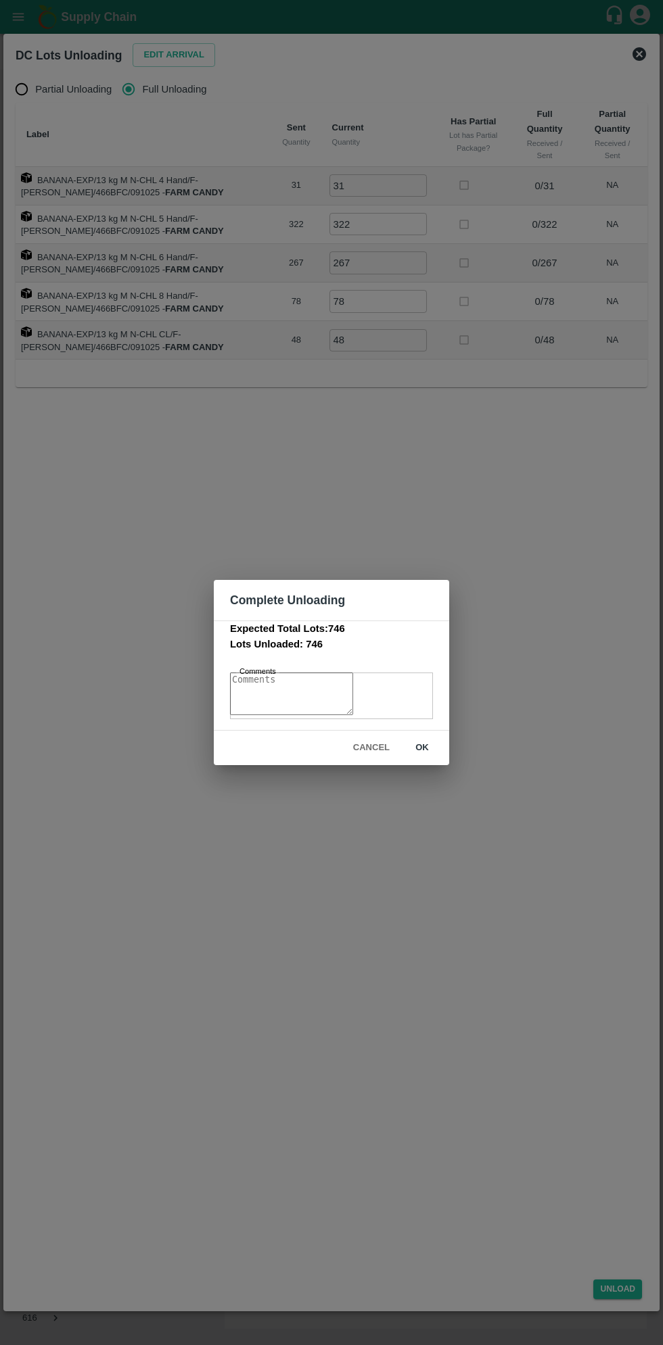
click at [422, 752] on button "ok" at bounding box center [421, 748] width 43 height 24
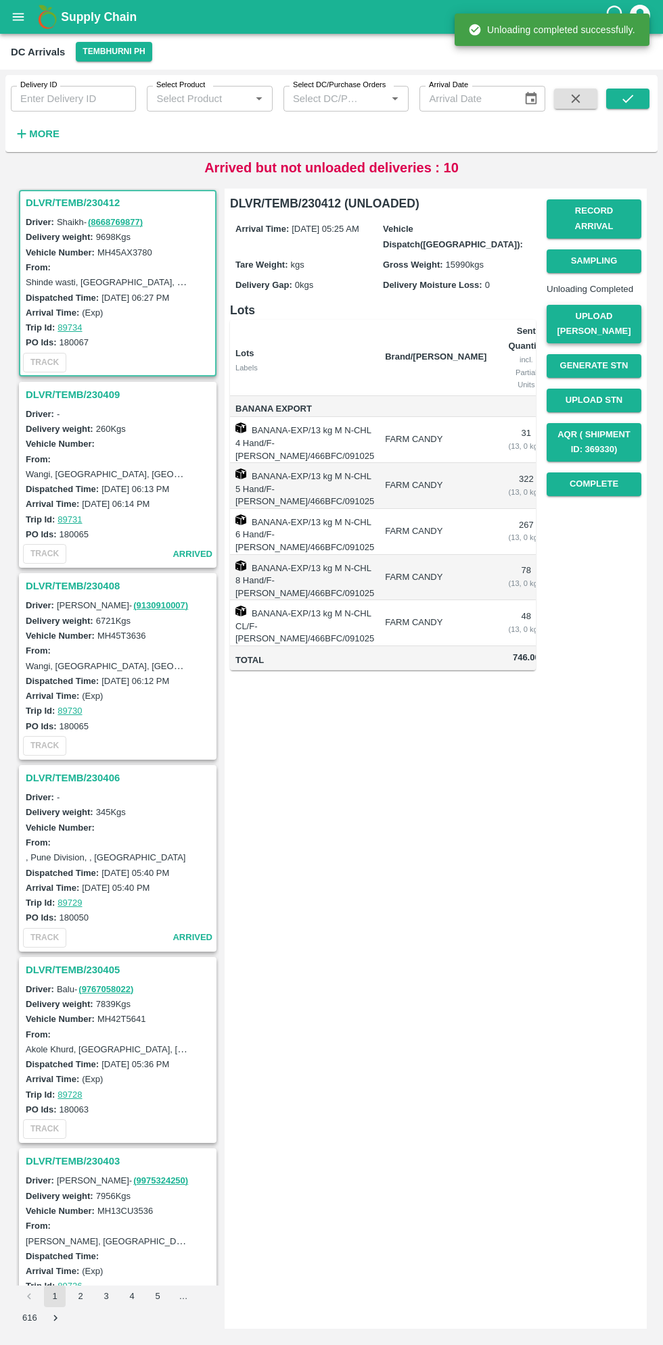
click at [611, 344] on button "Upload [PERSON_NAME]" at bounding box center [593, 324] width 95 height 39
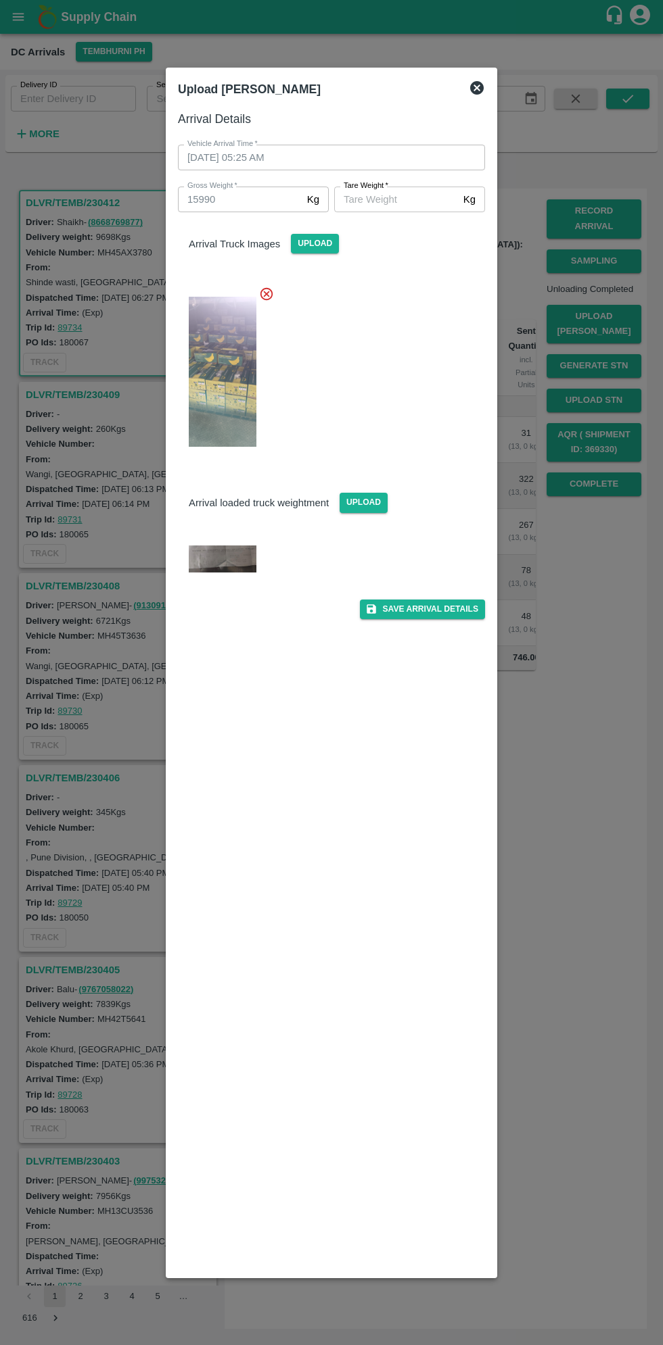
click at [222, 562] on img at bounding box center [223, 559] width 68 height 27
click at [402, 202] on input "[PERSON_NAME]   *" at bounding box center [396, 200] width 124 height 26
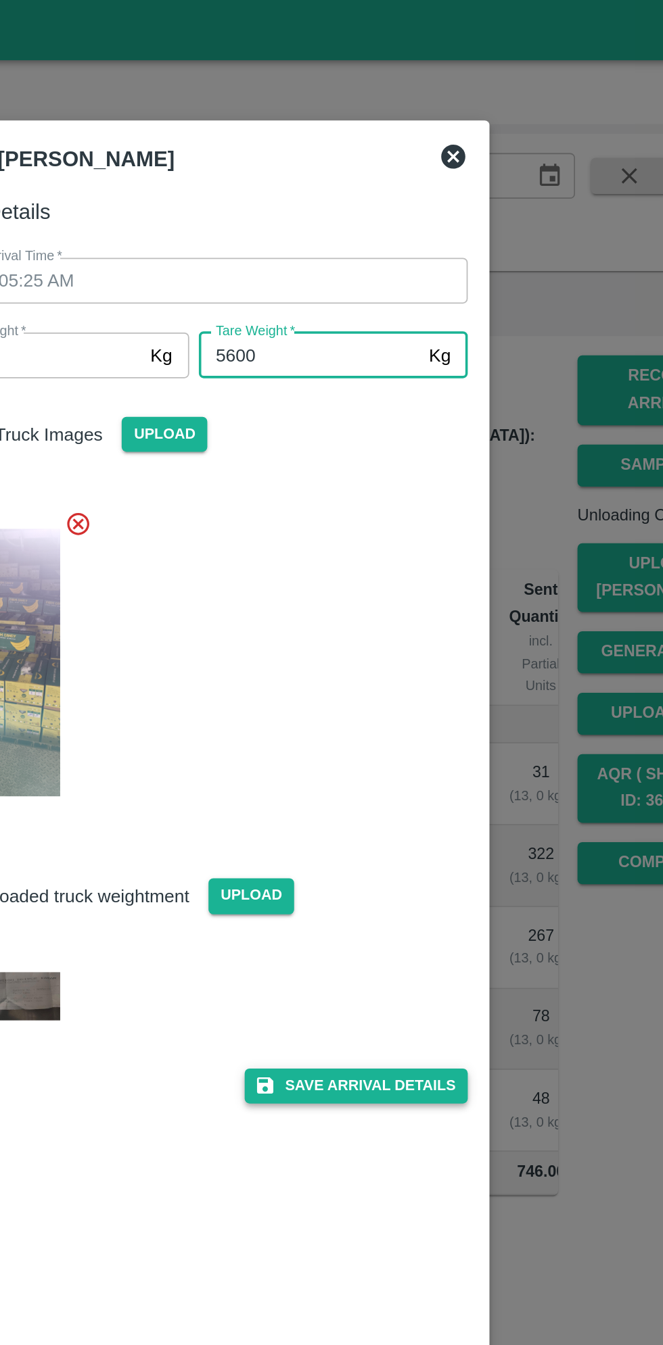
type input "5600"
click at [439, 609] on button "Save Arrival Details" at bounding box center [422, 610] width 125 height 20
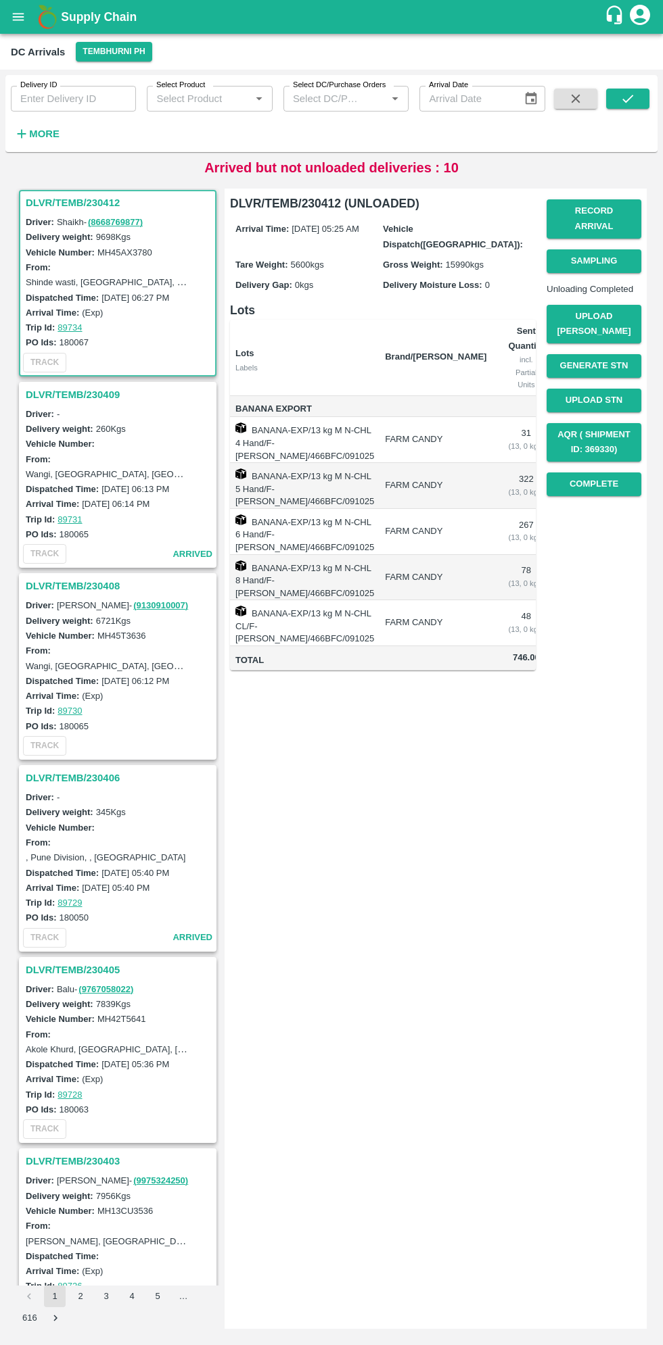
click at [595, 790] on div "DLVR/TEMB/230412 (UNLOADED) Arrival Time: [DATE] 05:25 AM Vehicle Dispatch([GEO…" at bounding box center [435, 759] width 422 height 1141
